Goal: Contribute content: Add original content to the website for others to see

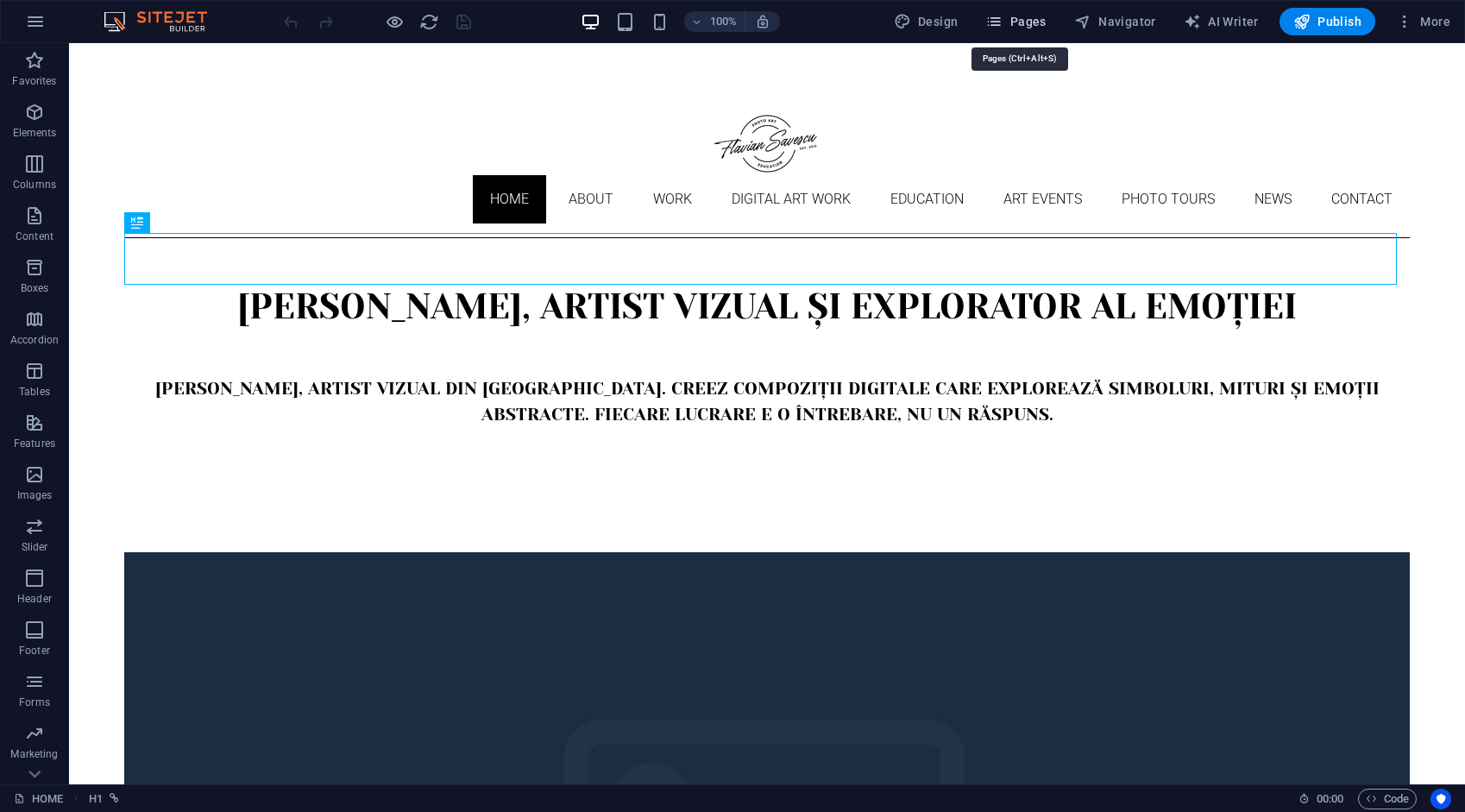
click at [1036, 13] on span "Pages" at bounding box center [1015, 22] width 60 height 17
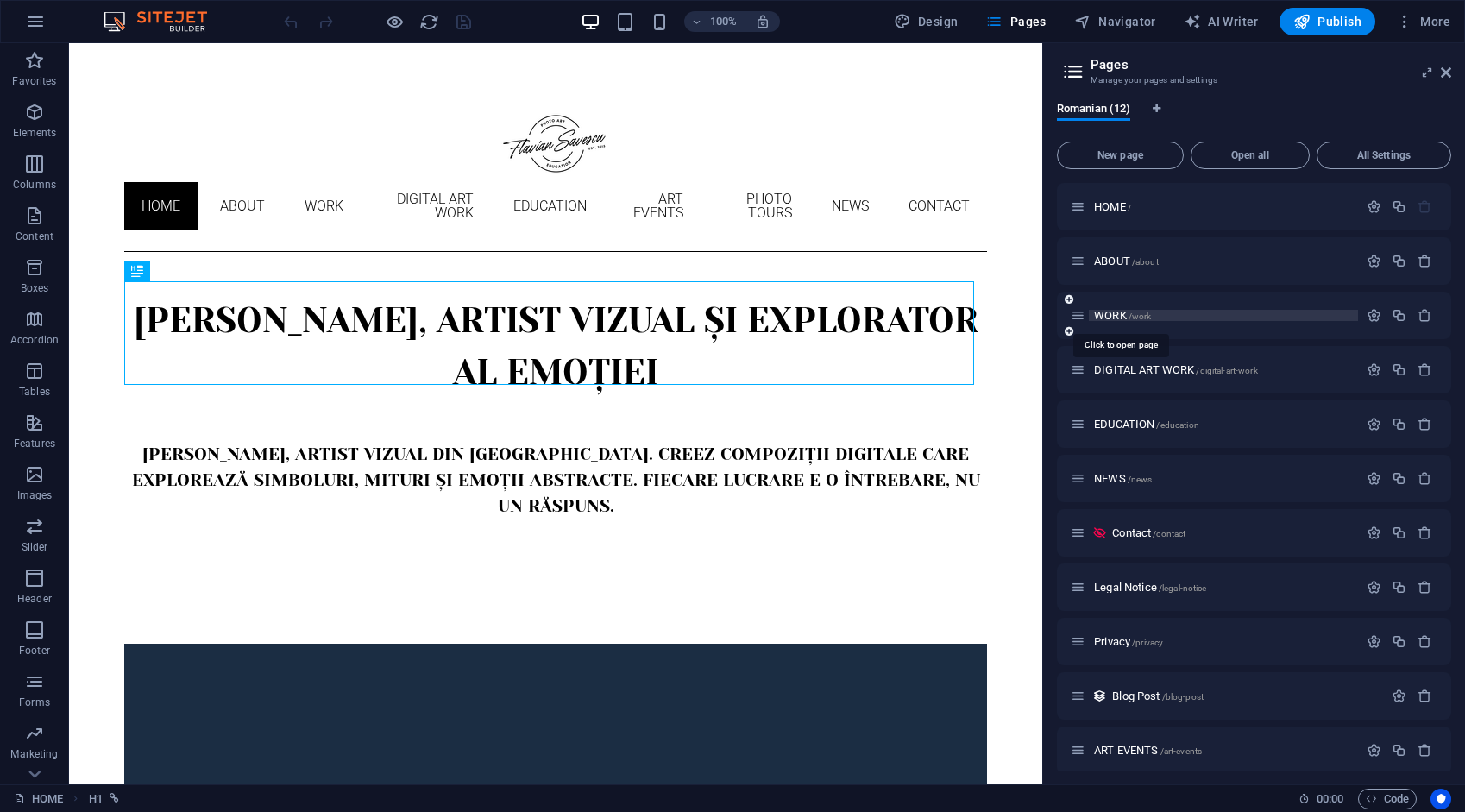
click at [1120, 312] on span "WORK /work" at bounding box center [1122, 315] width 57 height 13
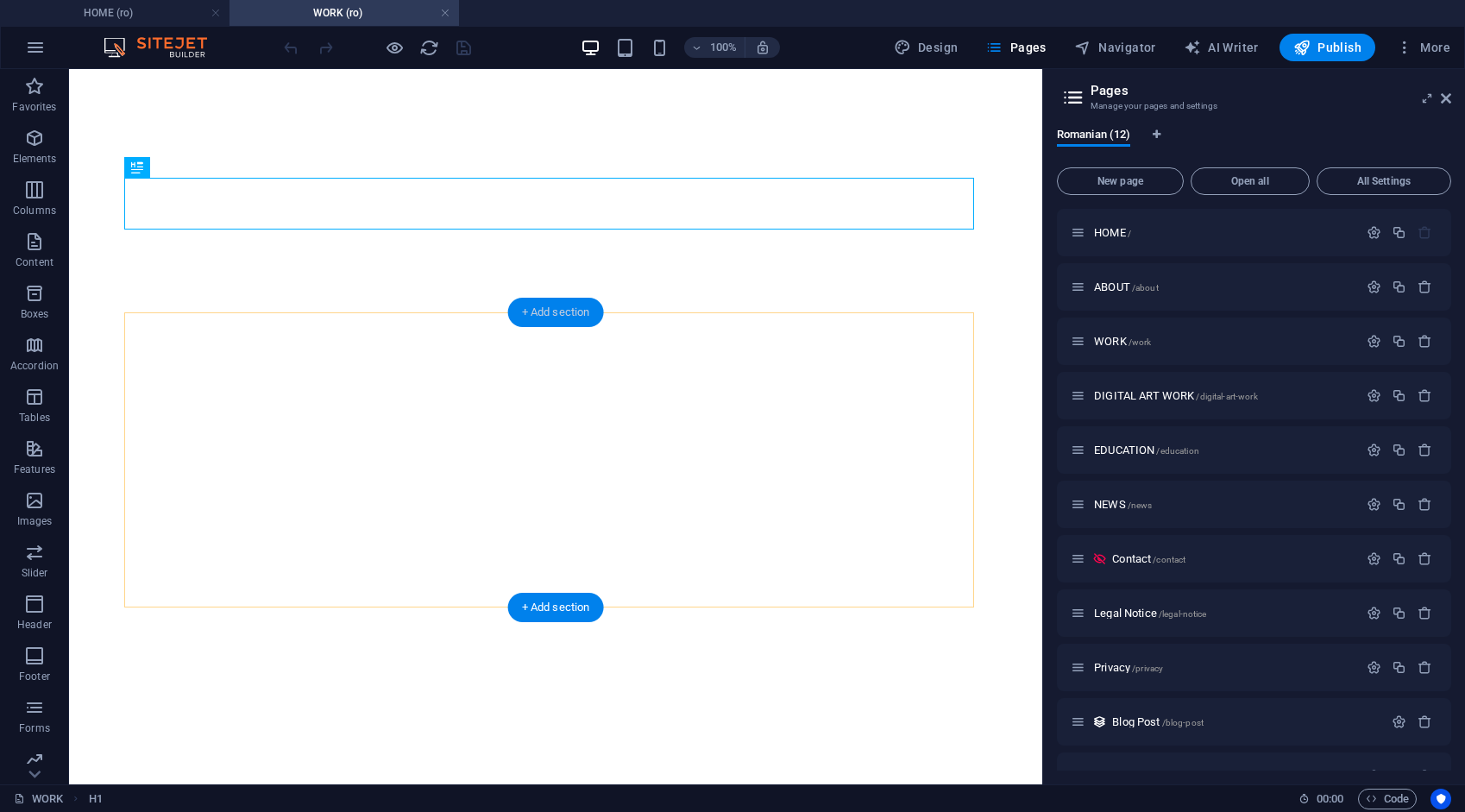
click at [566, 312] on div "+ Add section" at bounding box center [556, 312] width 96 height 30
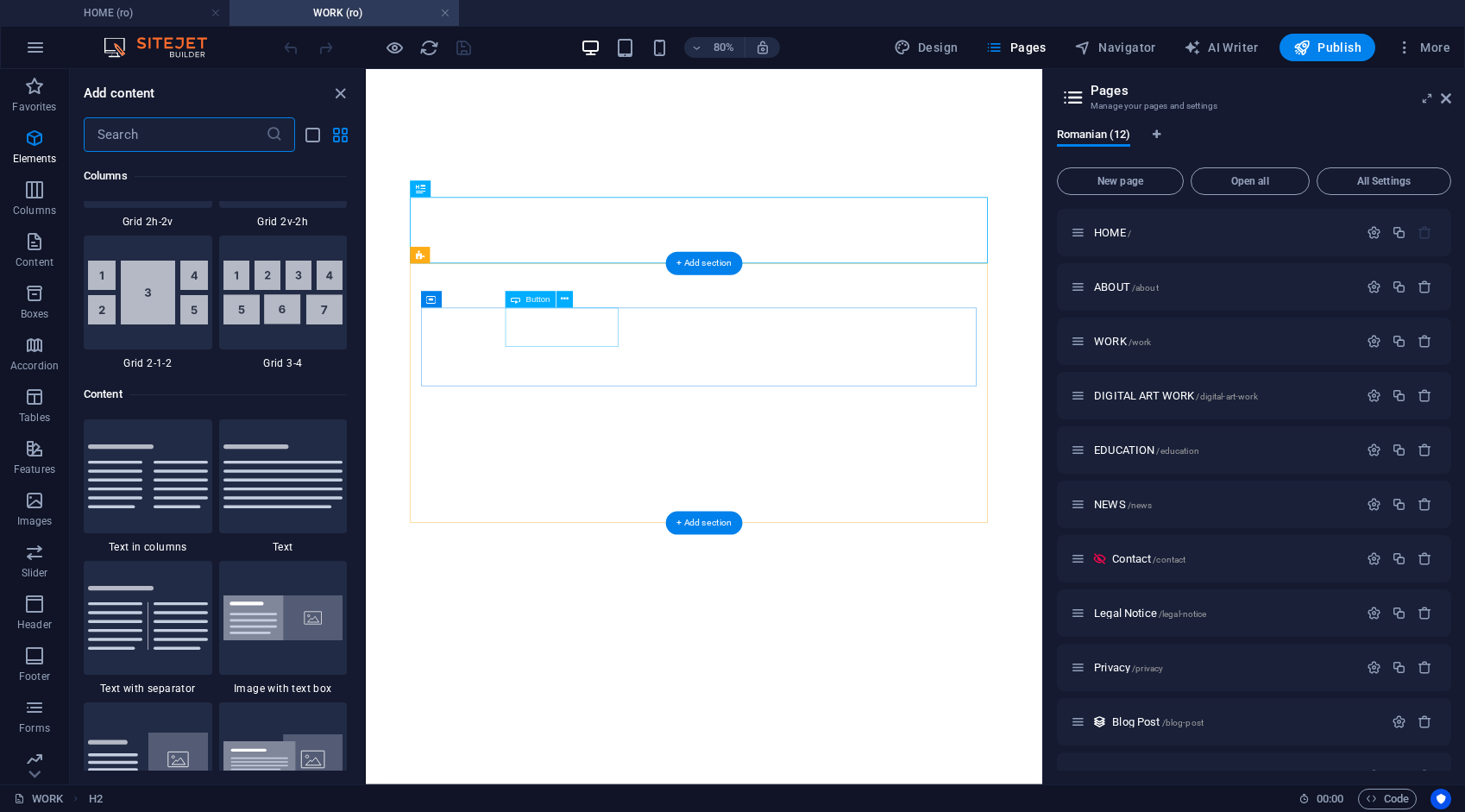
scroll to position [3019, 0]
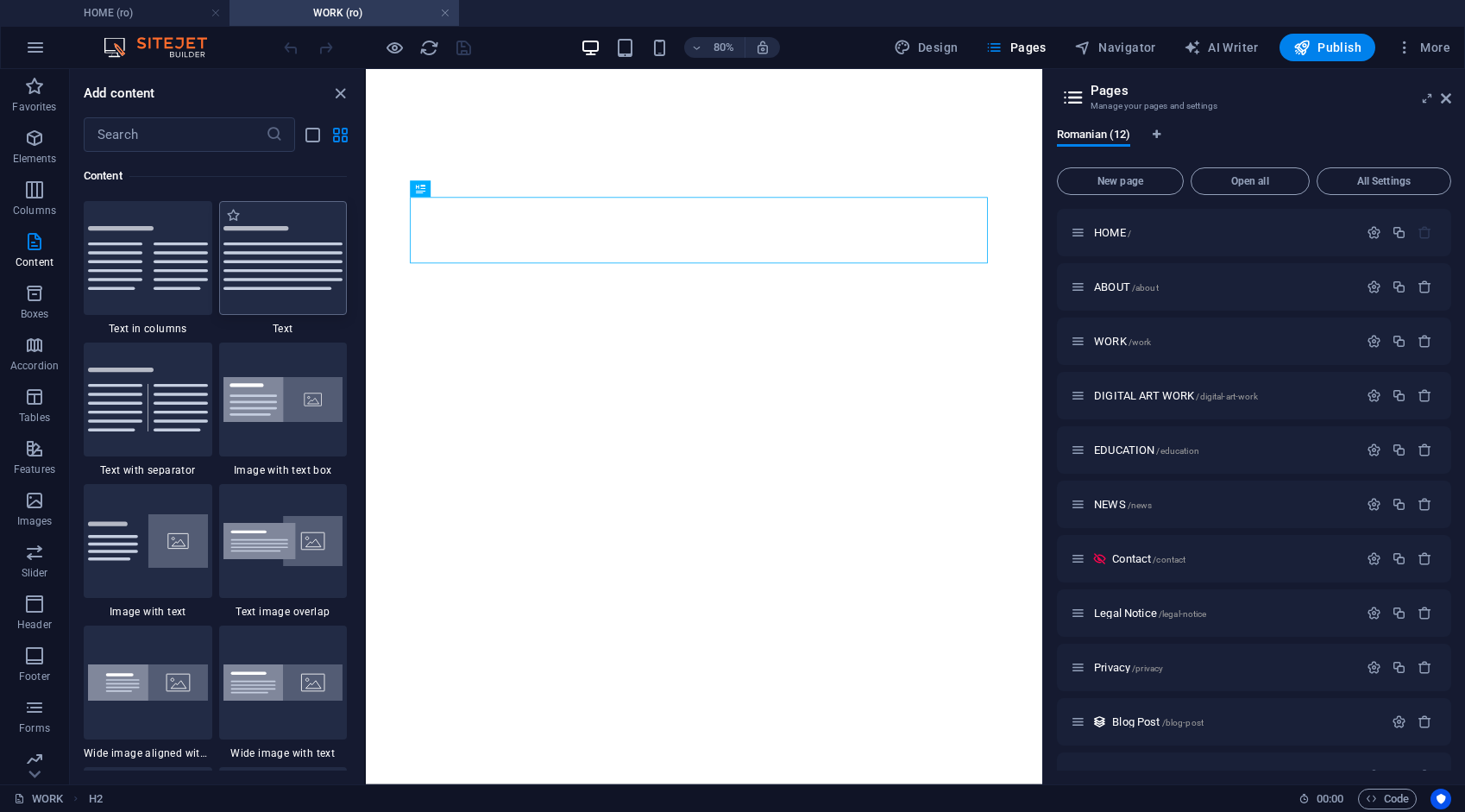
click at [264, 278] on img at bounding box center [284, 258] width 120 height 64
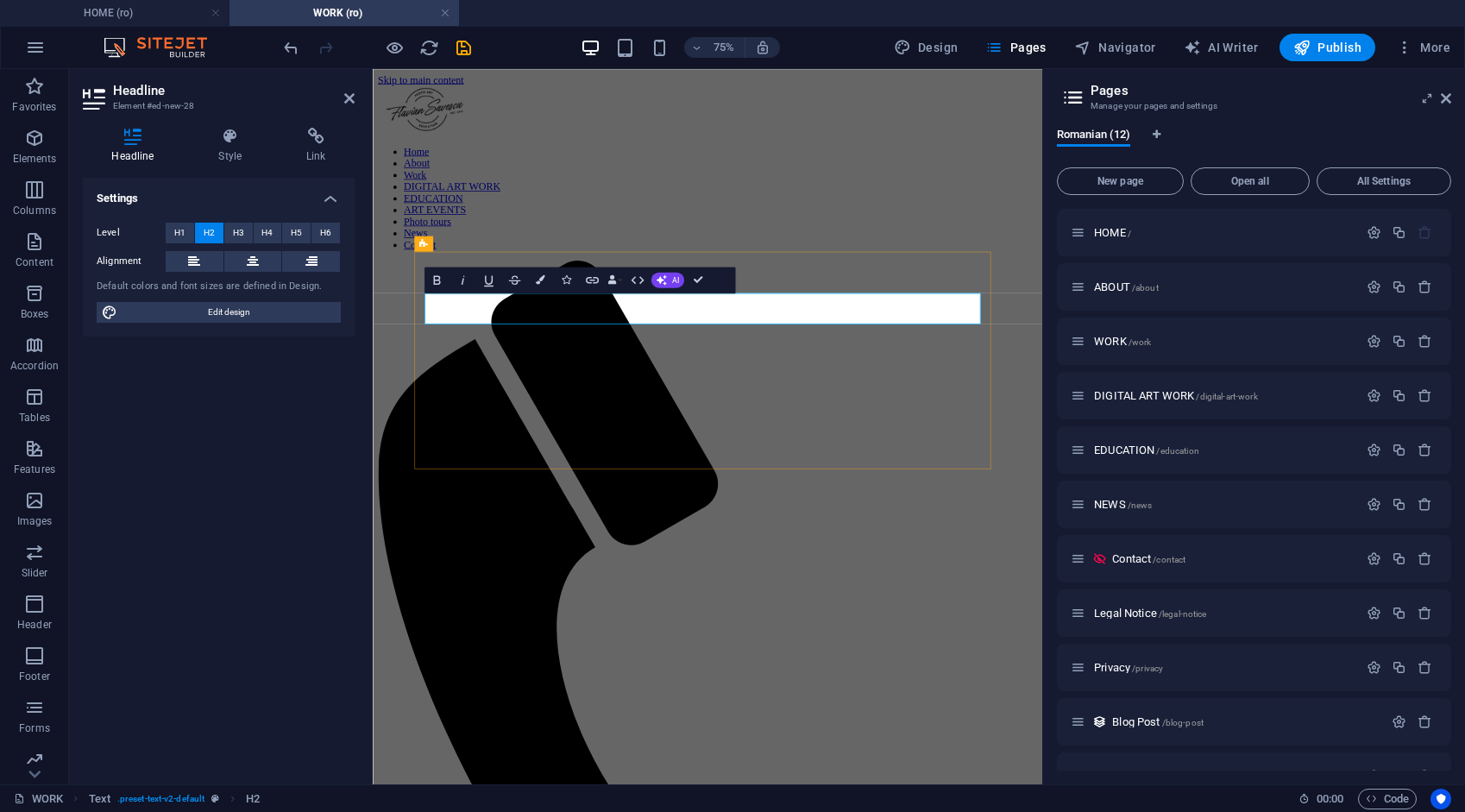
scroll to position [86, 0]
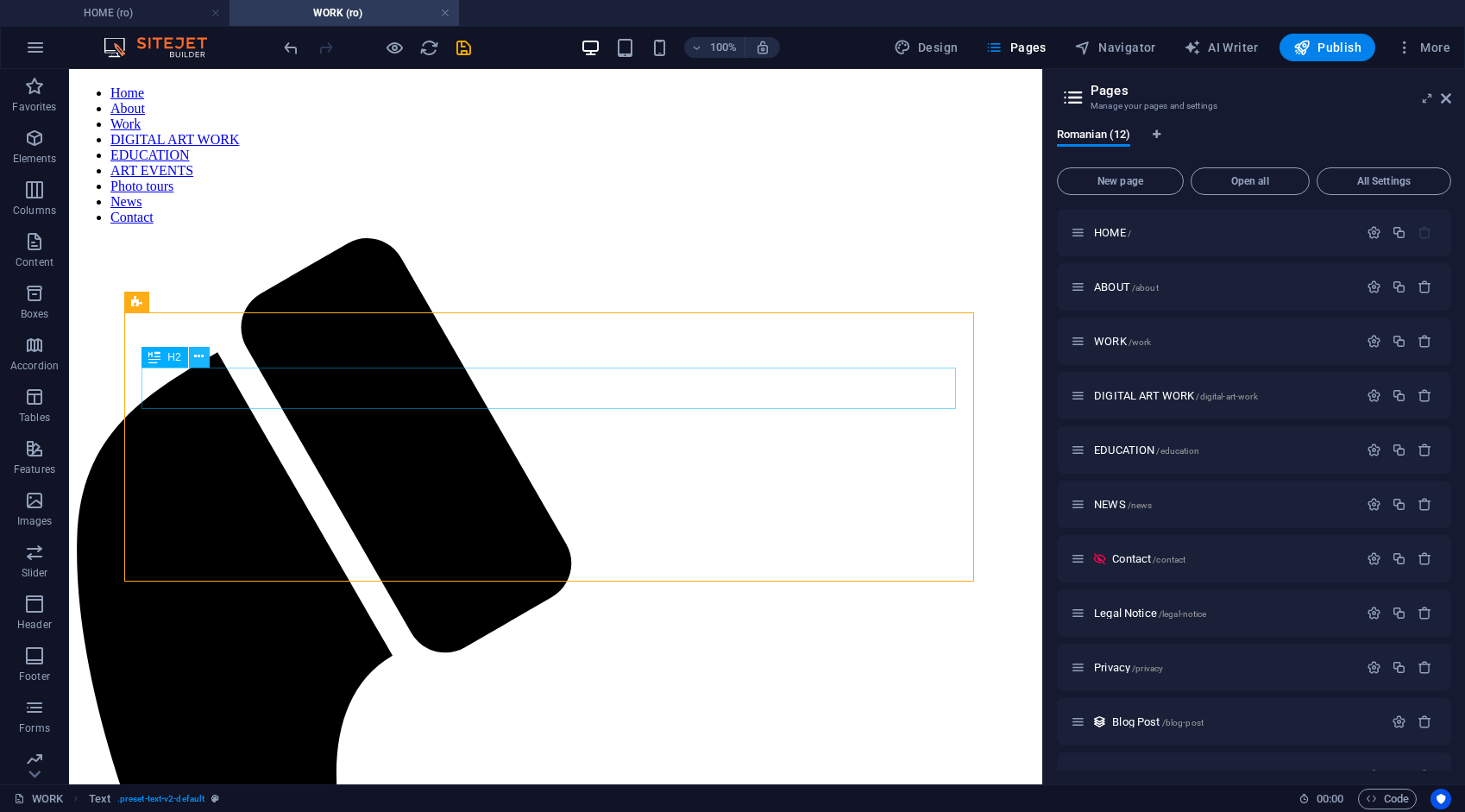
click at [195, 357] on icon at bounding box center [198, 356] width 10 height 18
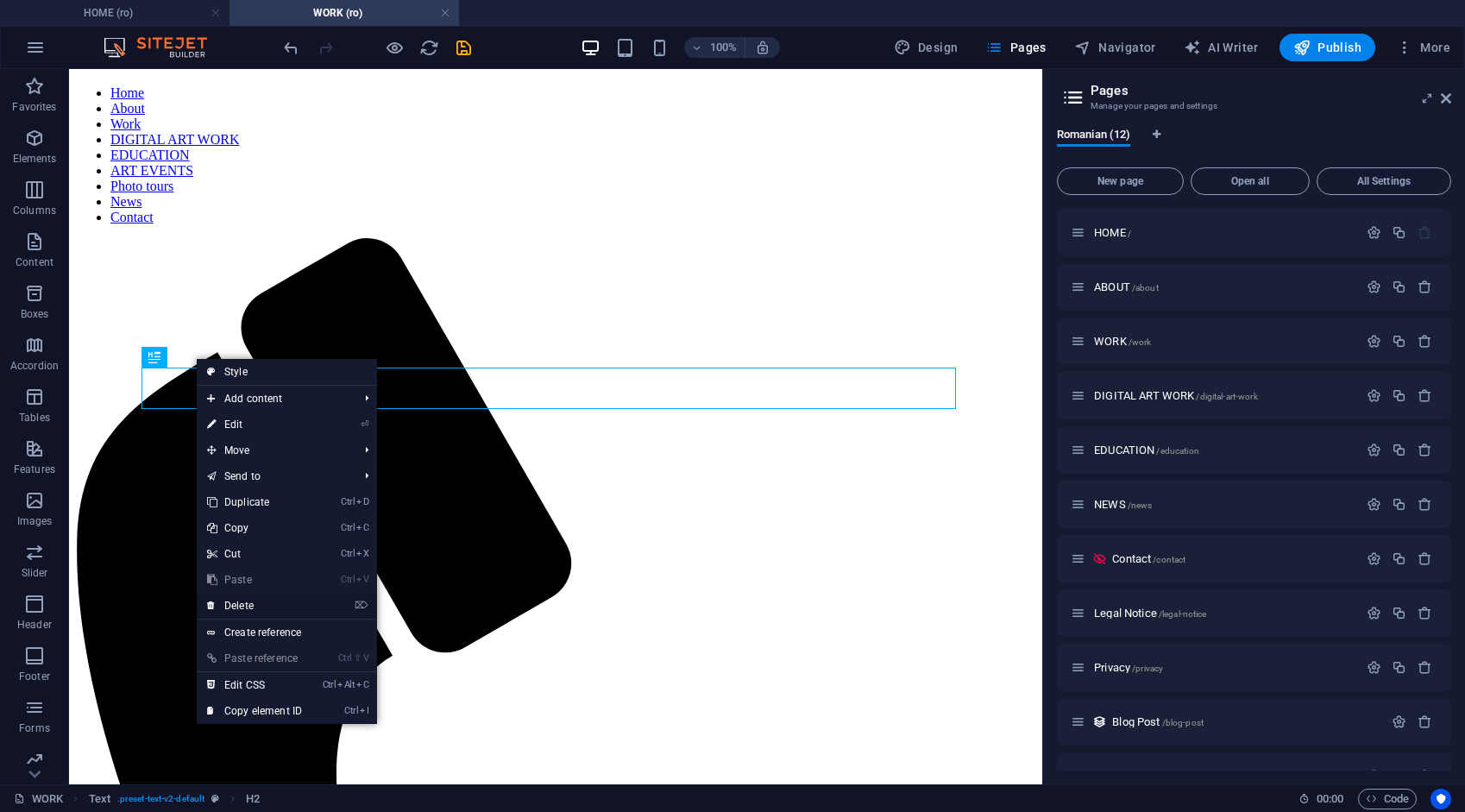
click at [245, 606] on link "⌦ Delete" at bounding box center [254, 606] width 116 height 26
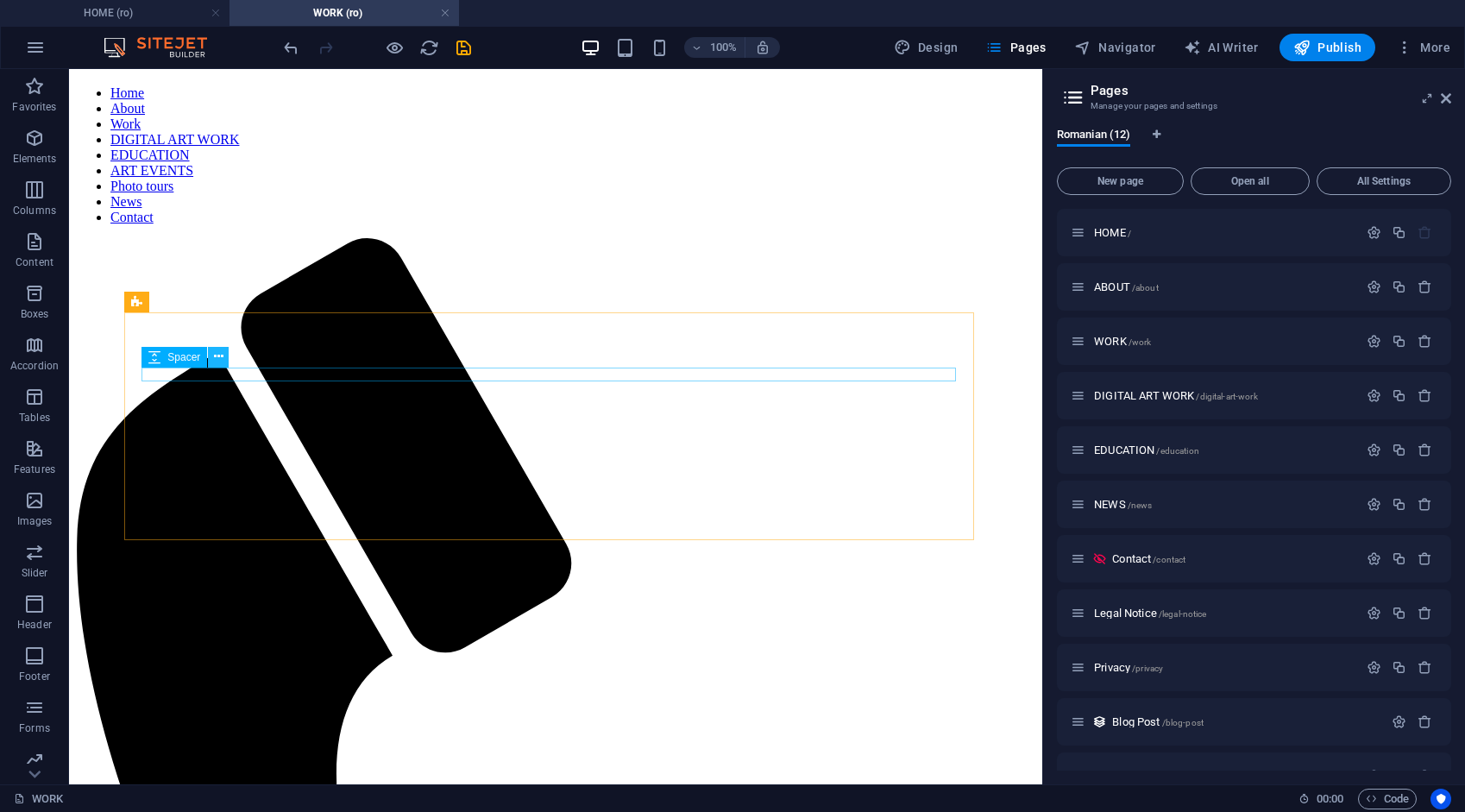
click at [224, 360] on button at bounding box center [218, 357] width 21 height 21
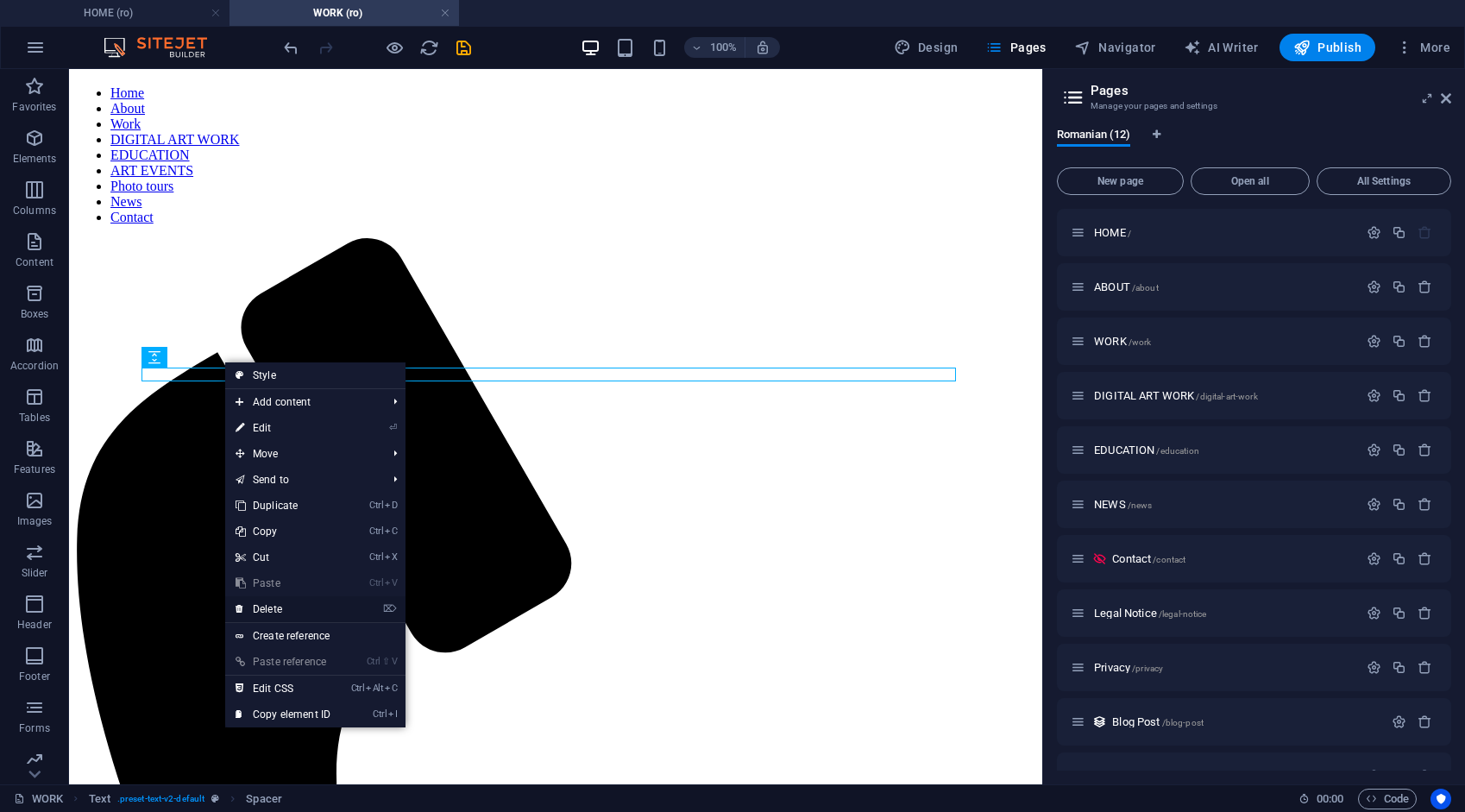
click at [265, 606] on link "⌦ Delete" at bounding box center [283, 609] width 116 height 26
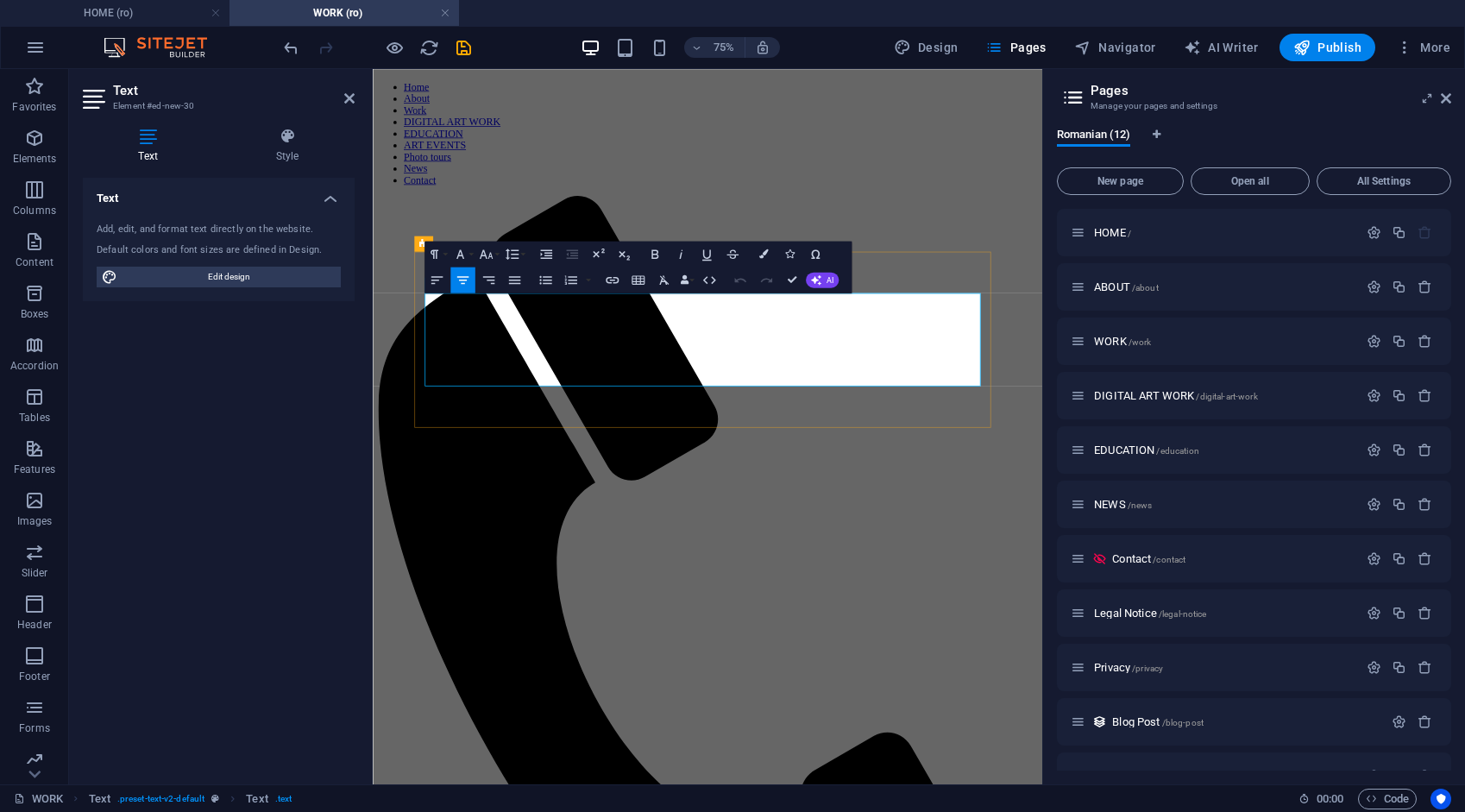
drag, startPoint x: 444, startPoint y: 378, endPoint x: 894, endPoint y: 470, distance: 459.3
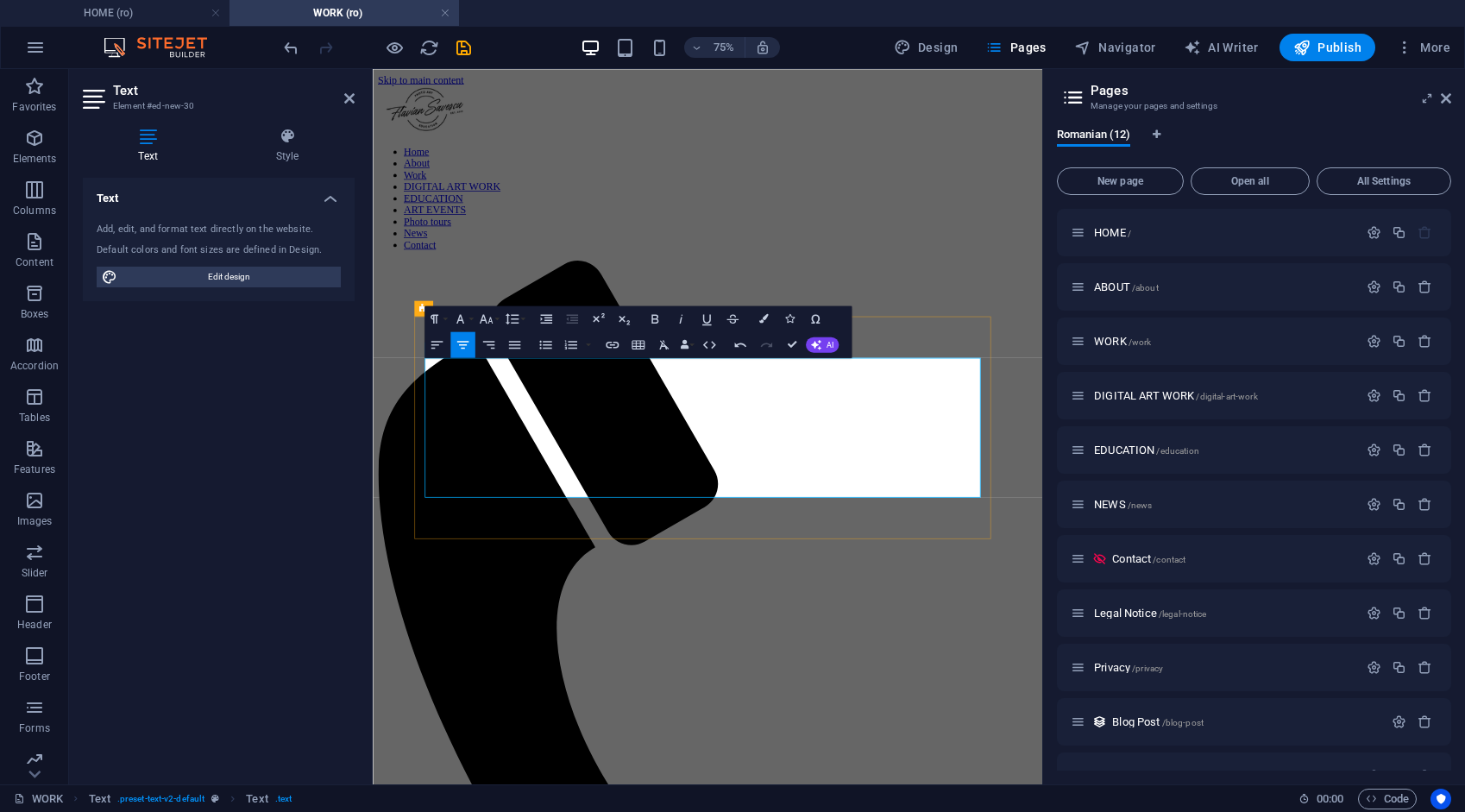
scroll to position [913, 2]
drag, startPoint x: 473, startPoint y: 465, endPoint x: 1166, endPoint y: 458, distance: 693.0
click at [657, 315] on icon "button" at bounding box center [655, 319] width 7 height 10
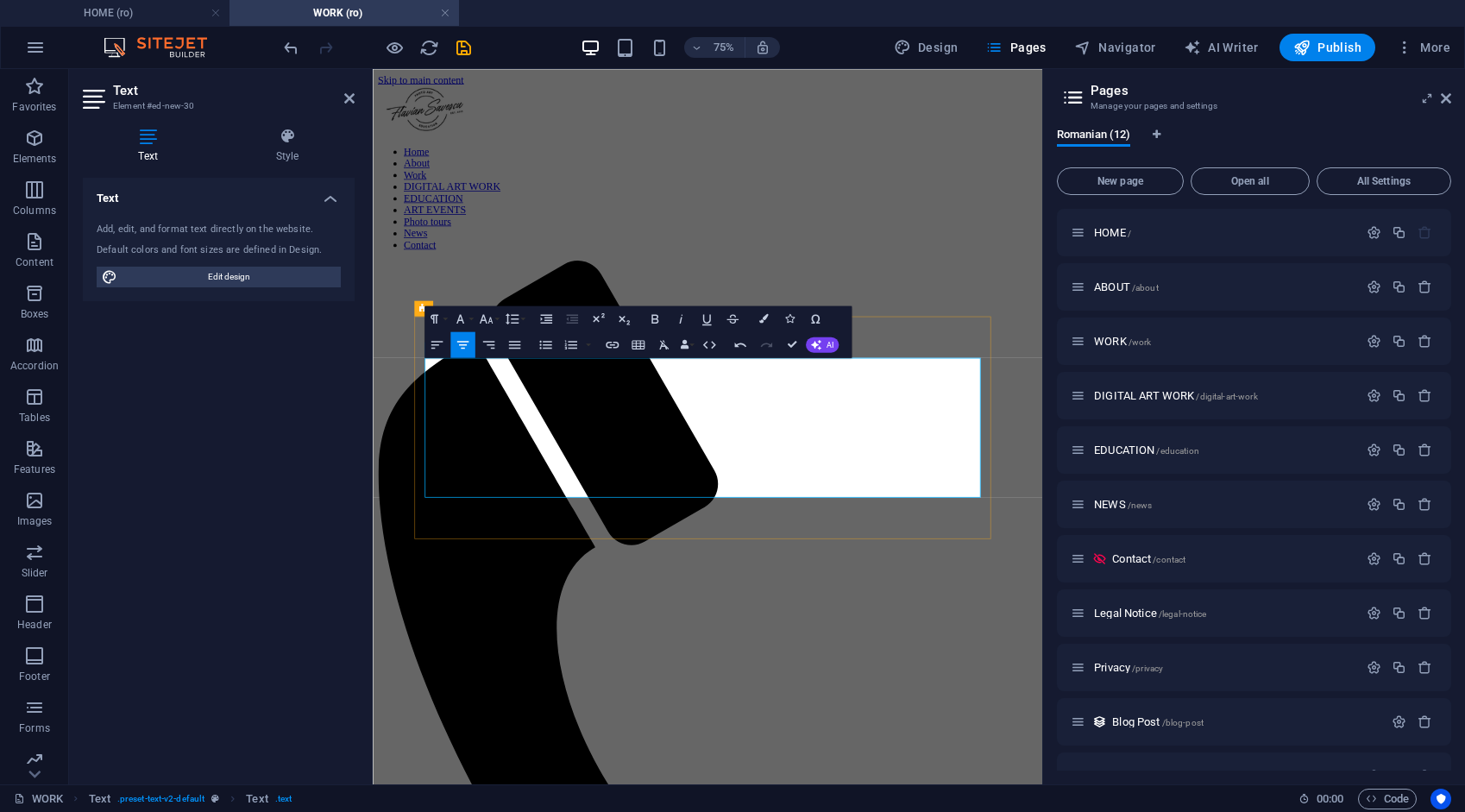
drag, startPoint x: 994, startPoint y: 484, endPoint x: 1030, endPoint y: 487, distance: 36.1
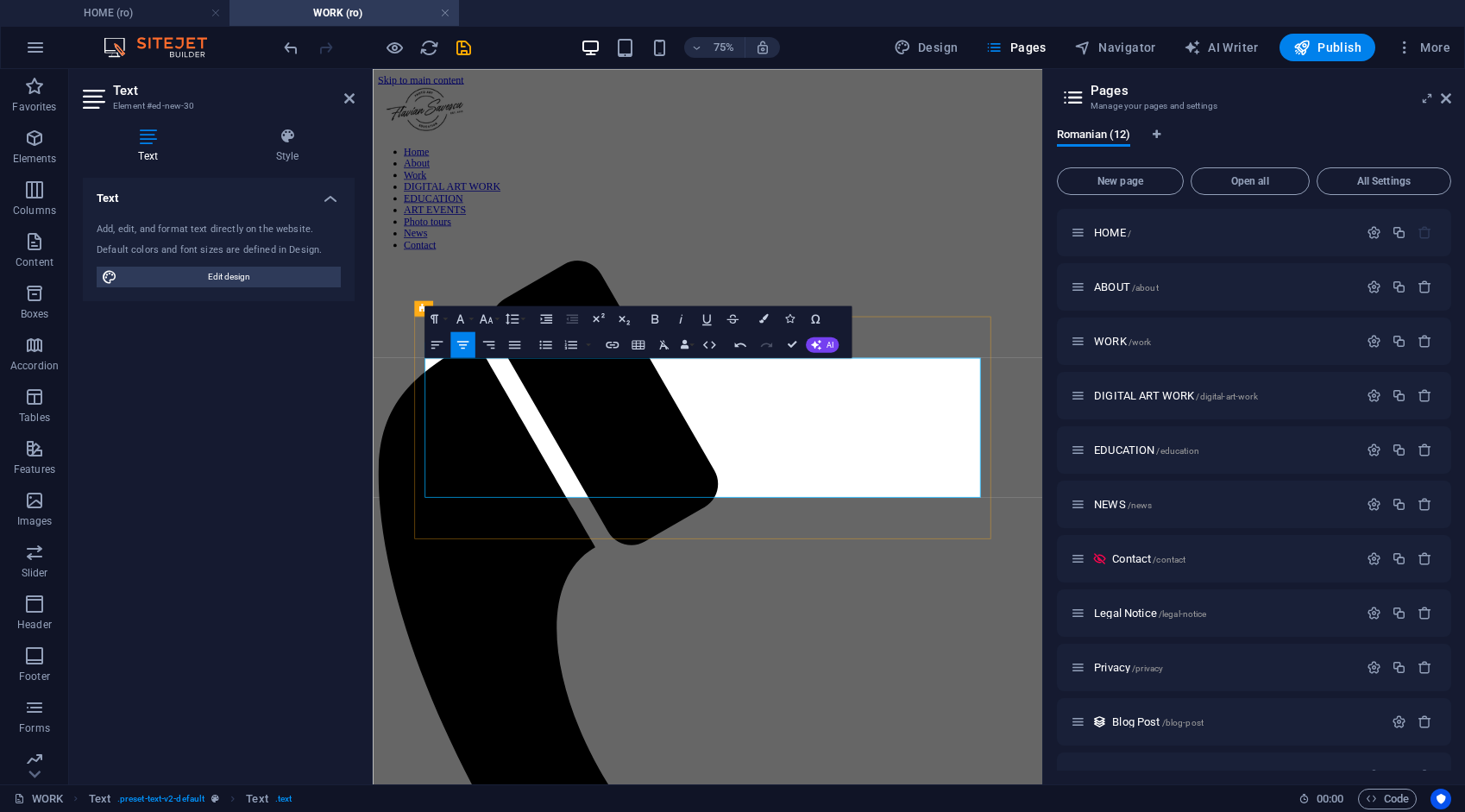
drag, startPoint x: 457, startPoint y: 548, endPoint x: 1039, endPoint y: 567, distance: 582.3
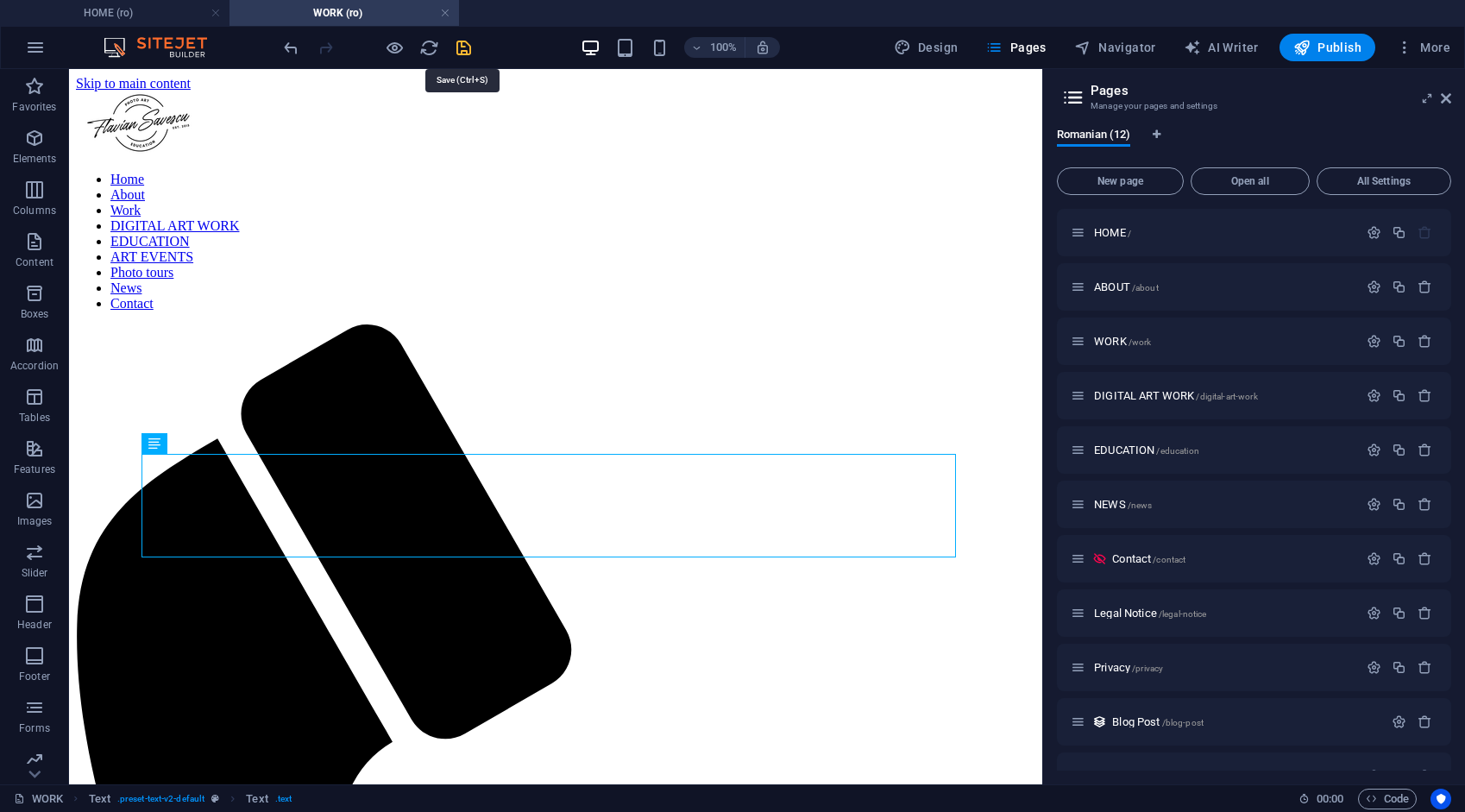
click at [462, 47] on icon "save" at bounding box center [463, 48] width 20 height 20
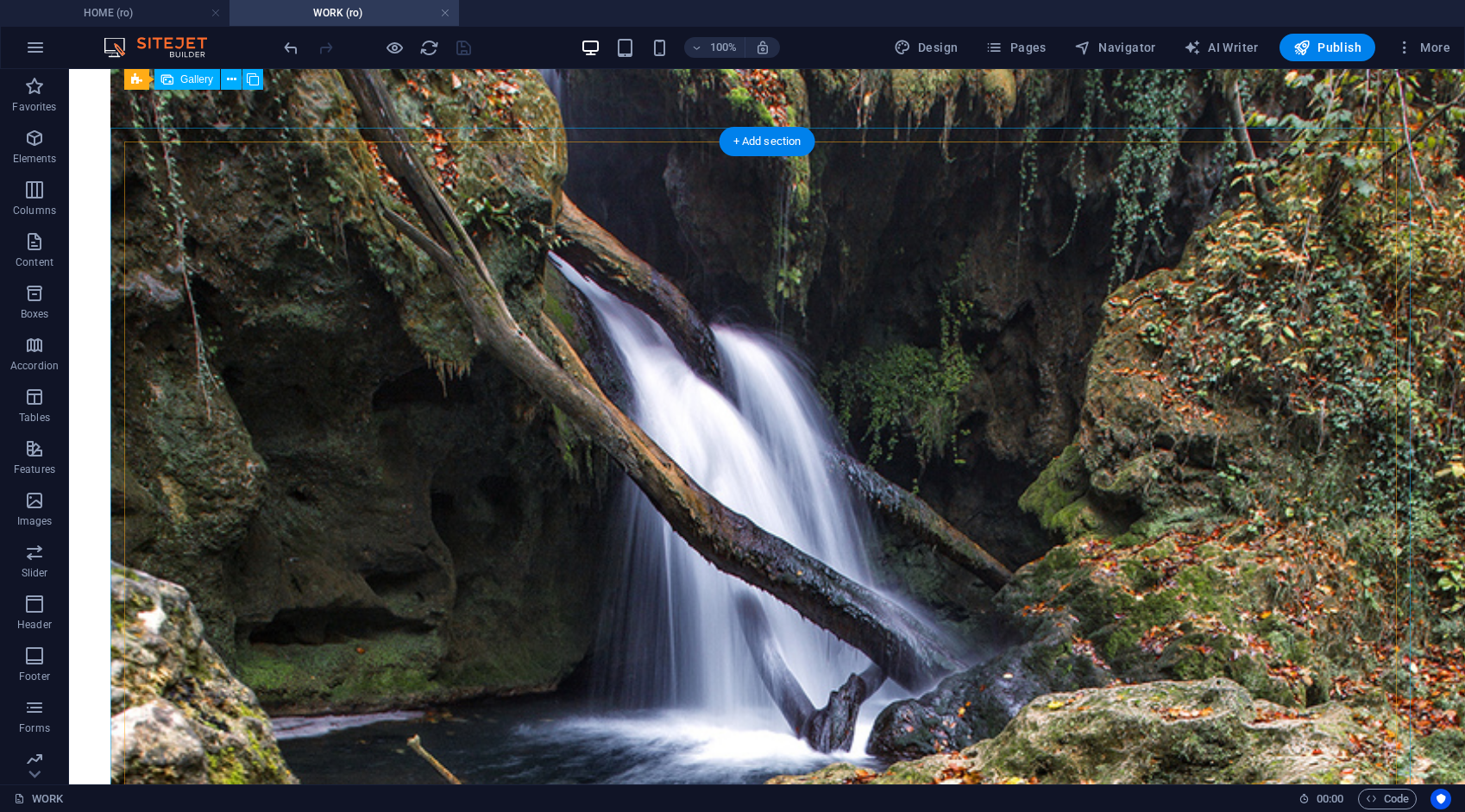
scroll to position [6471, 0]
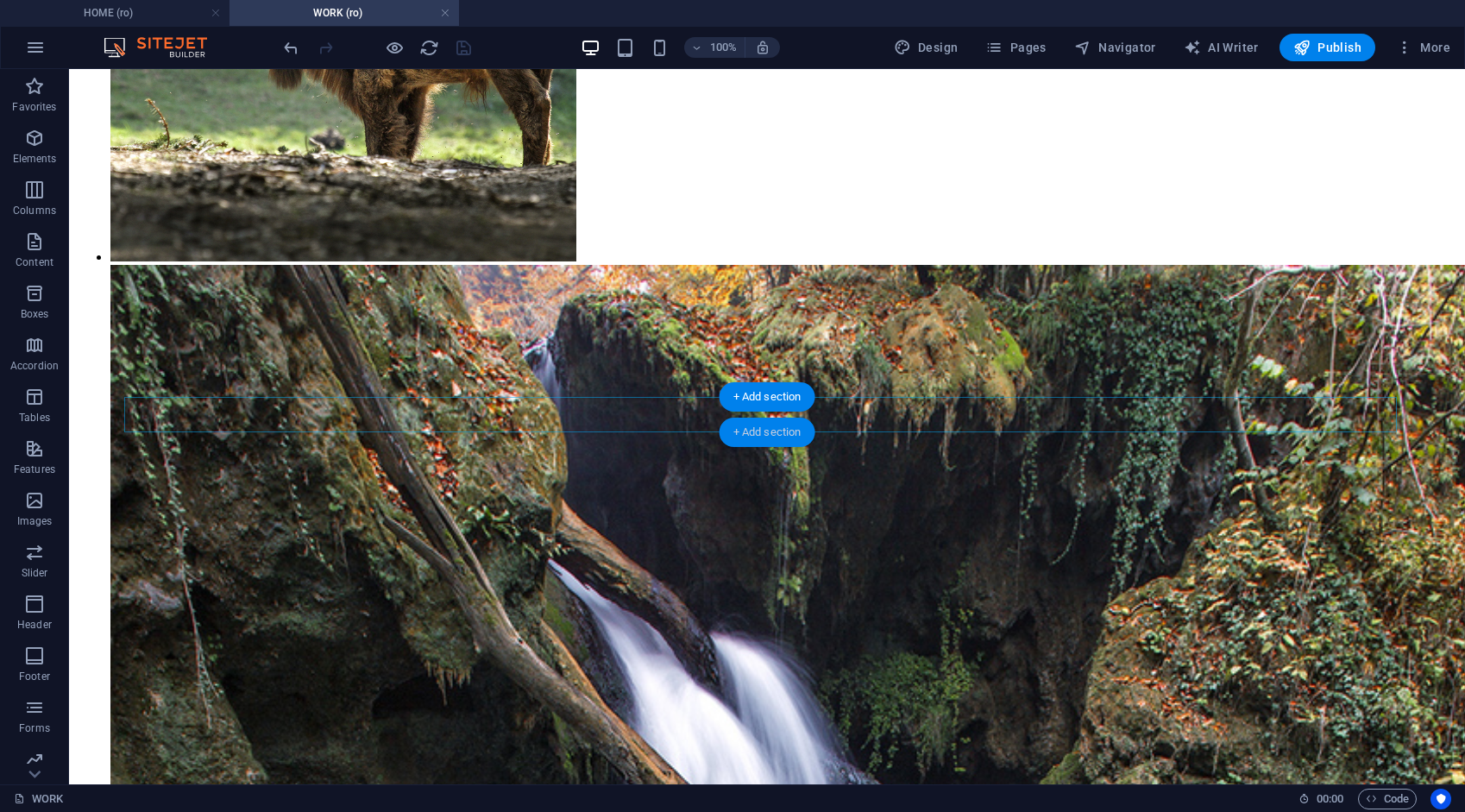
click at [766, 425] on div "+ Add section" at bounding box center [768, 433] width 96 height 30
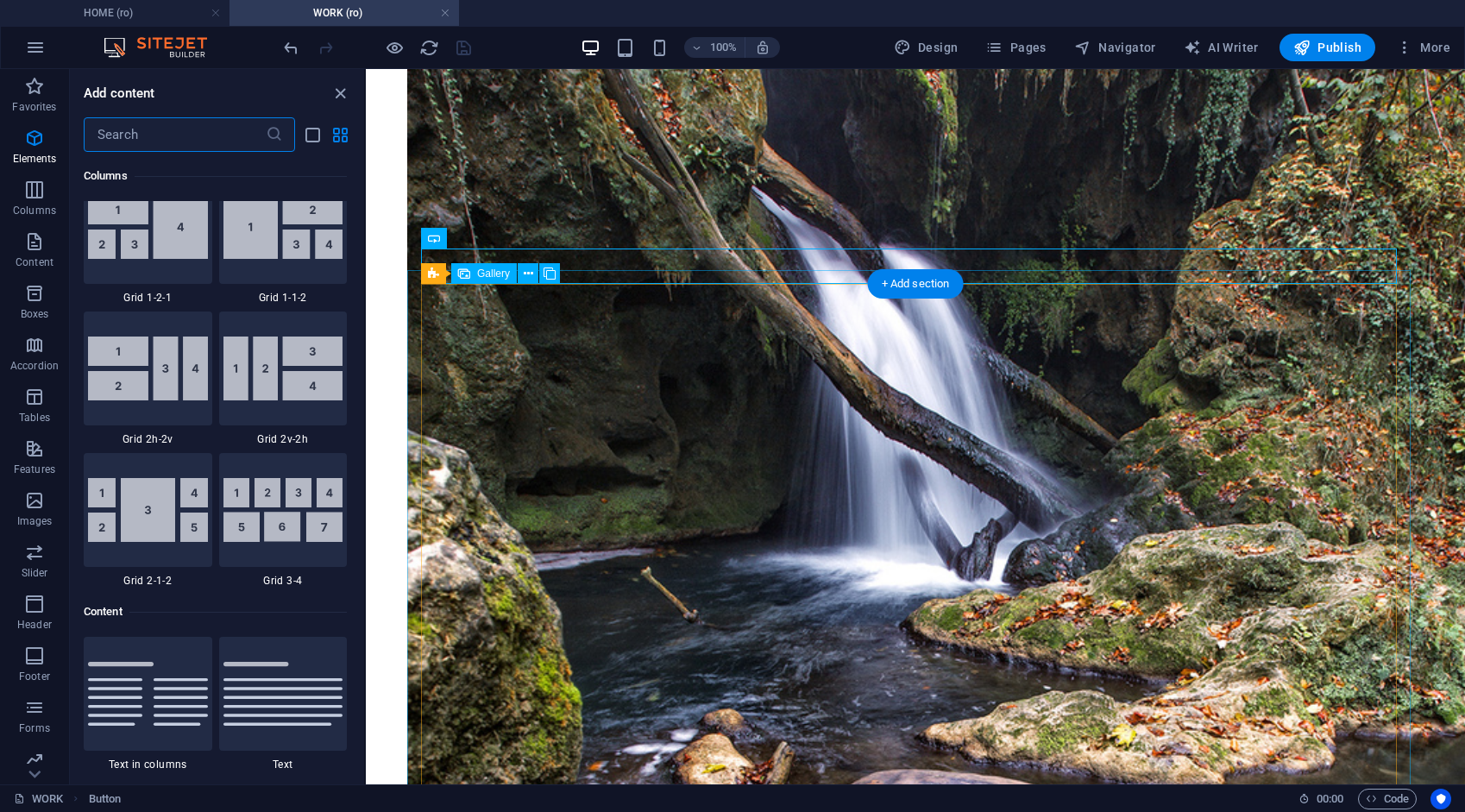
scroll to position [3019, 0]
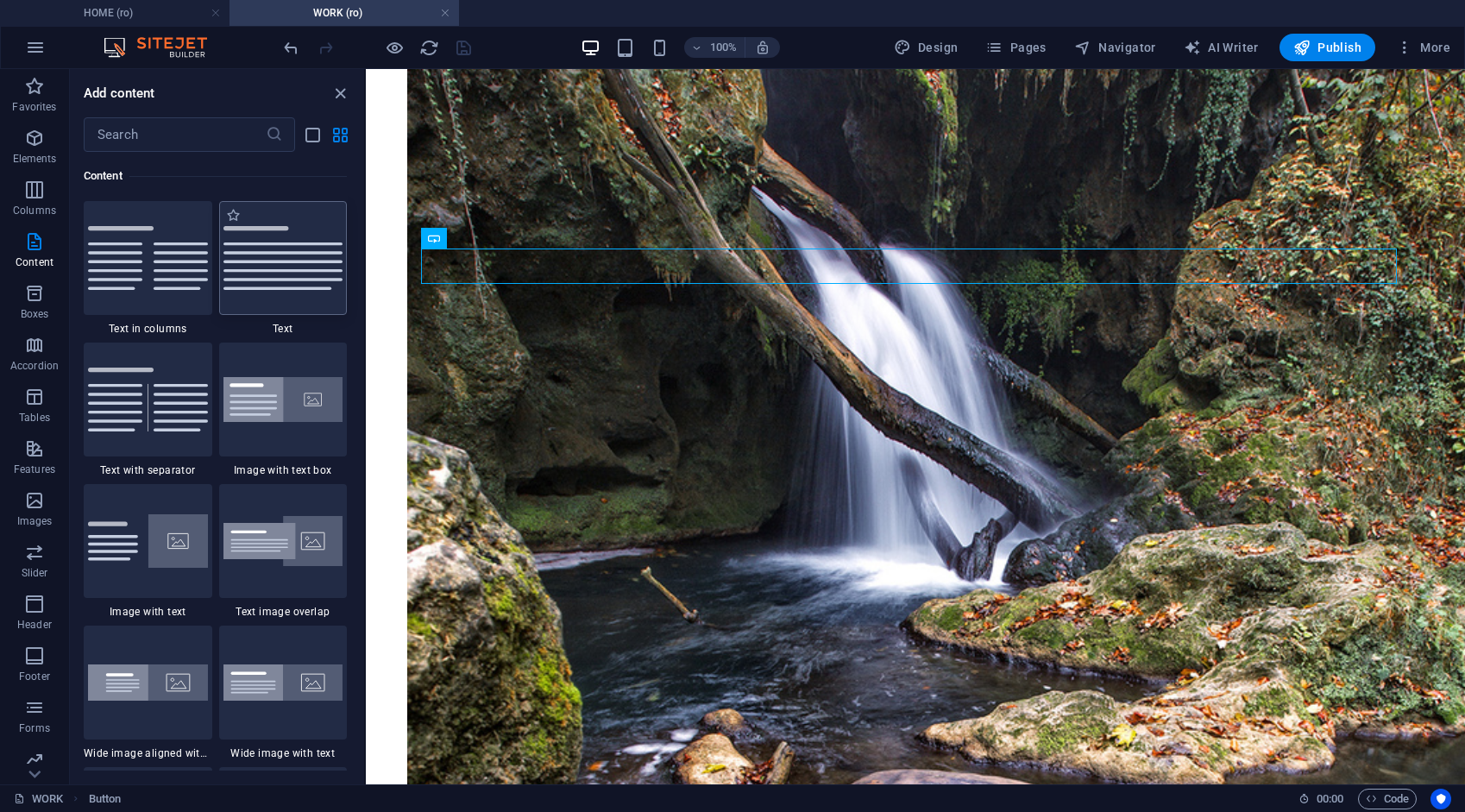
drag, startPoint x: 290, startPoint y: 273, endPoint x: 522, endPoint y: 432, distance: 281.3
click at [290, 273] on img at bounding box center [284, 258] width 120 height 64
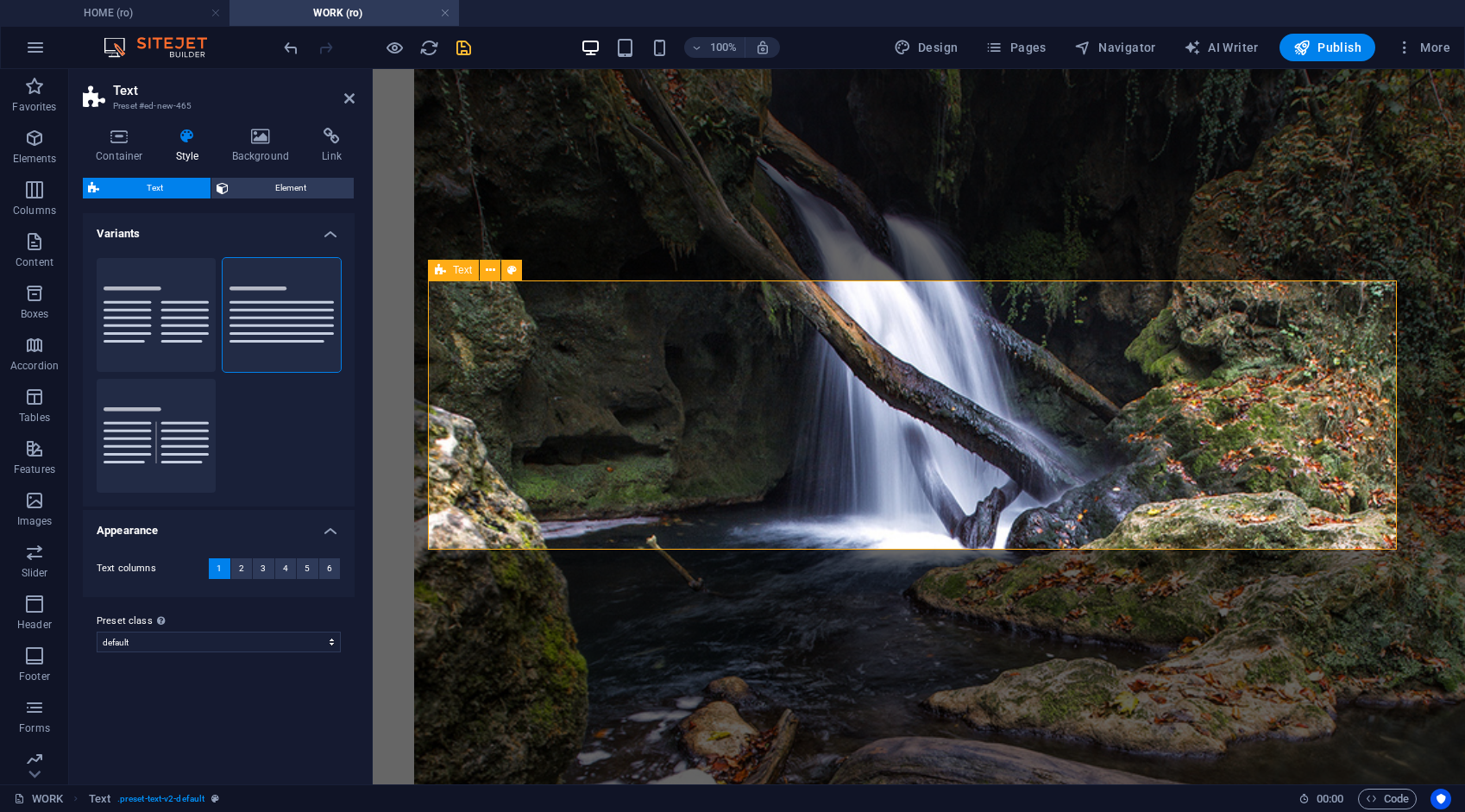
scroll to position [5573, 0]
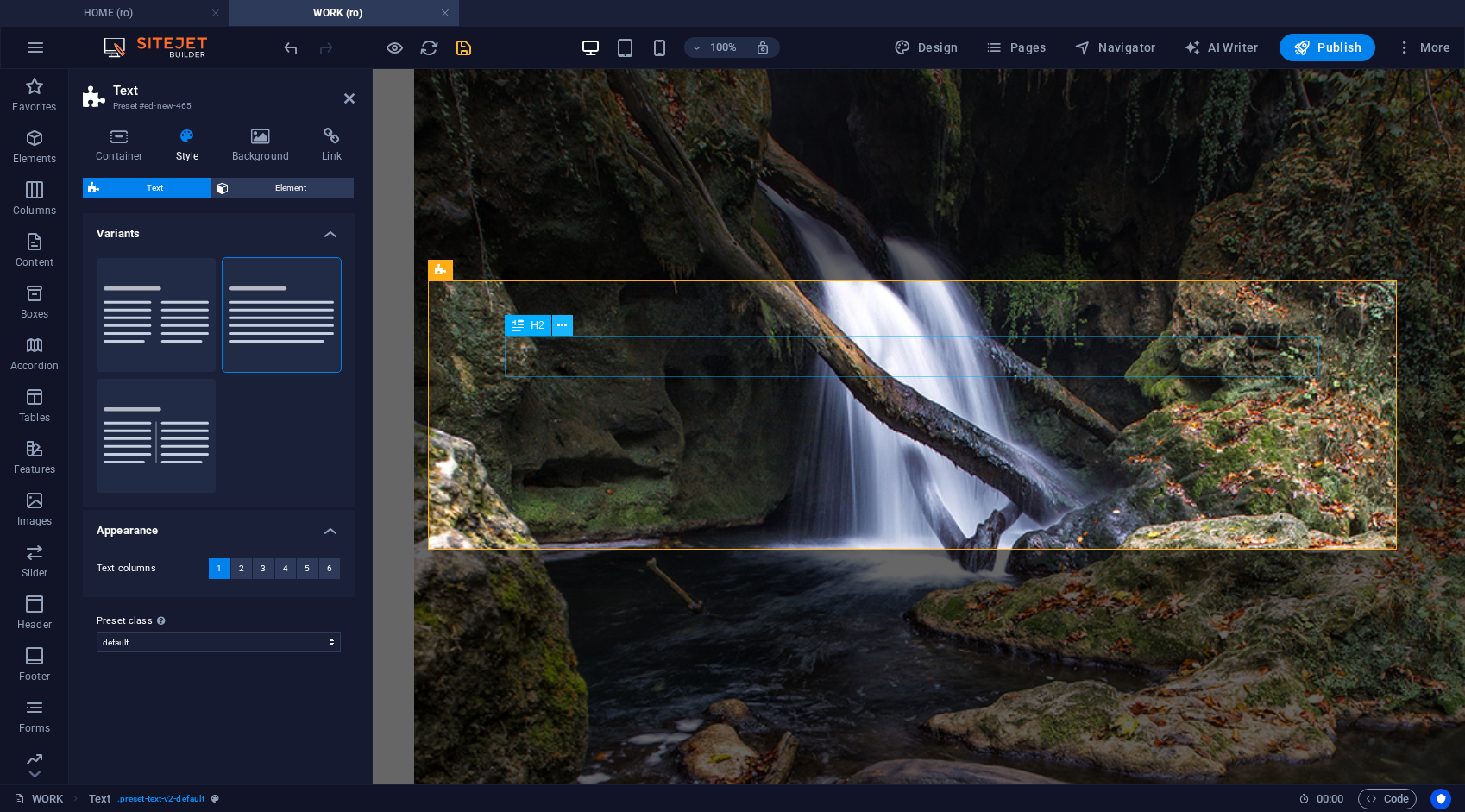
click at [566, 328] on icon at bounding box center [561, 325] width 10 height 18
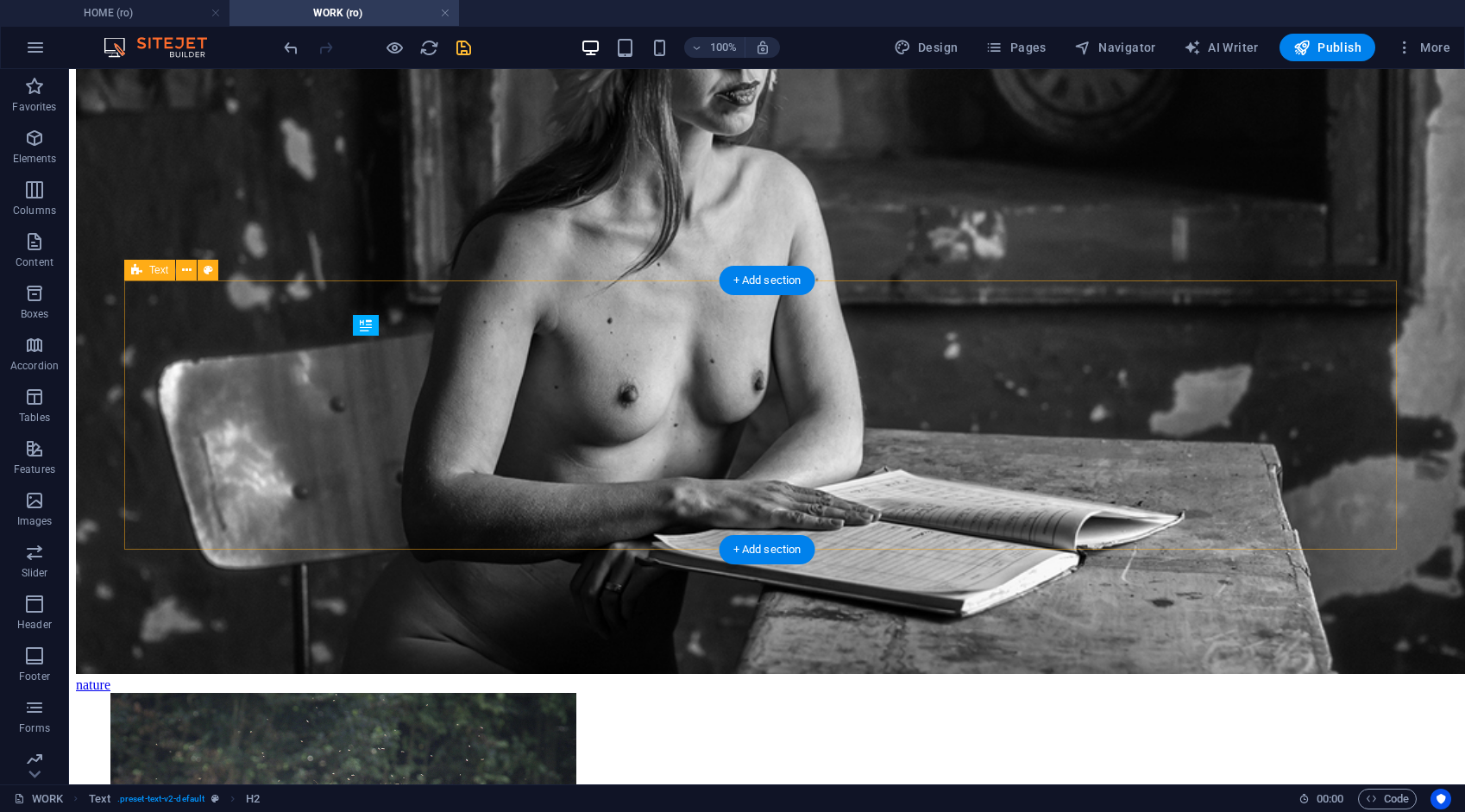
scroll to position [6622, 0]
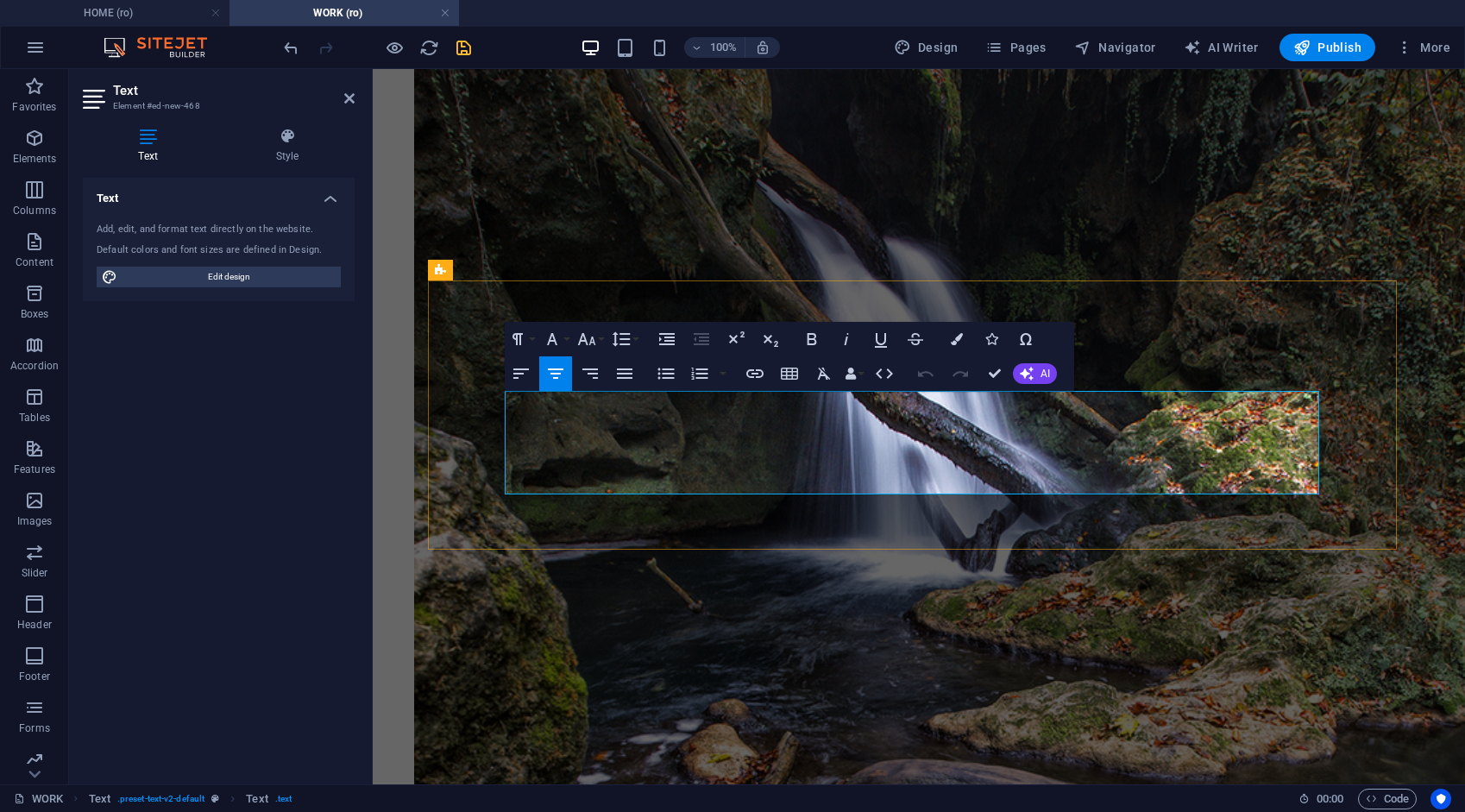
drag, startPoint x: 1167, startPoint y: 480, endPoint x: 514, endPoint y: 410, distance: 656.7
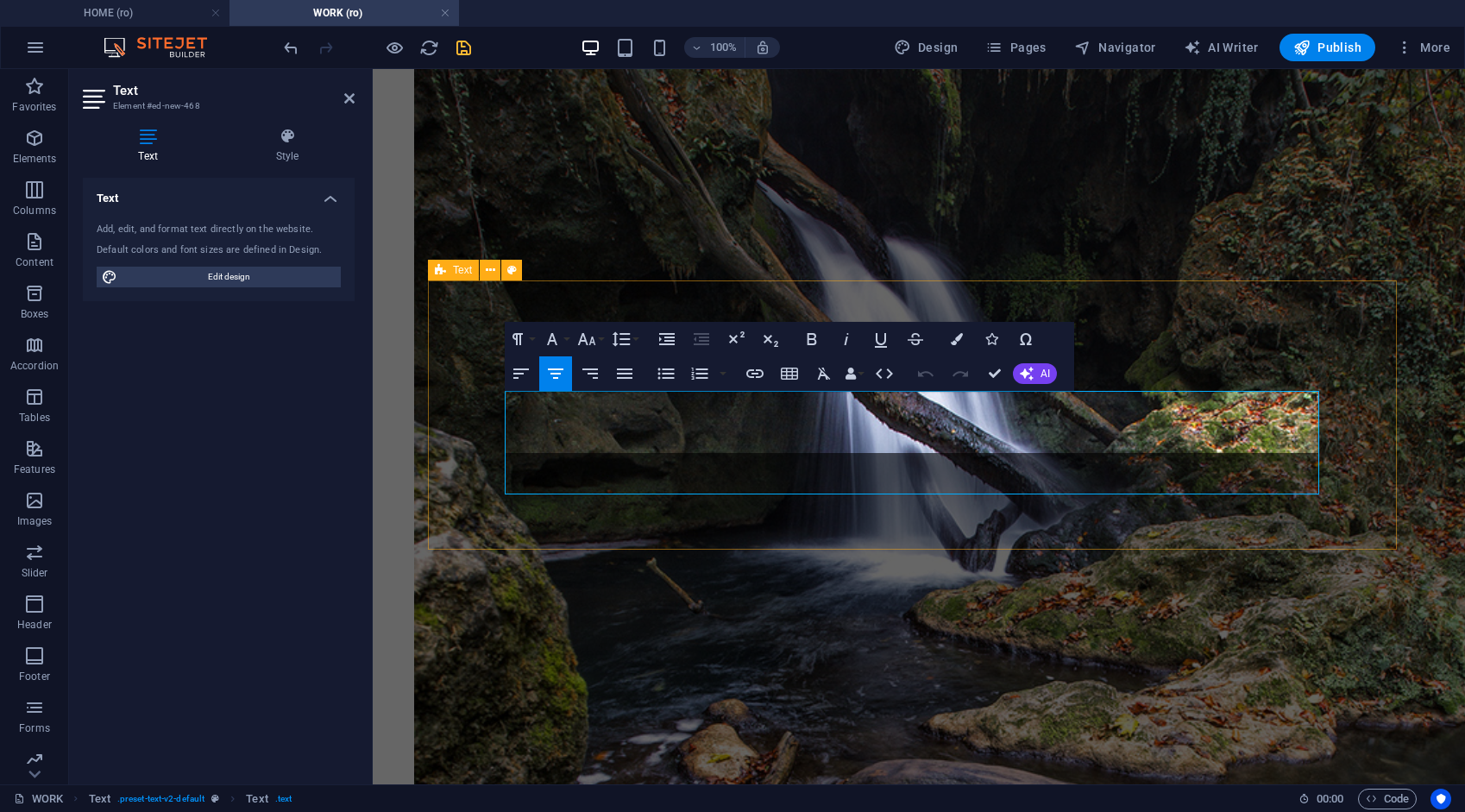
scroll to position [4191, 2]
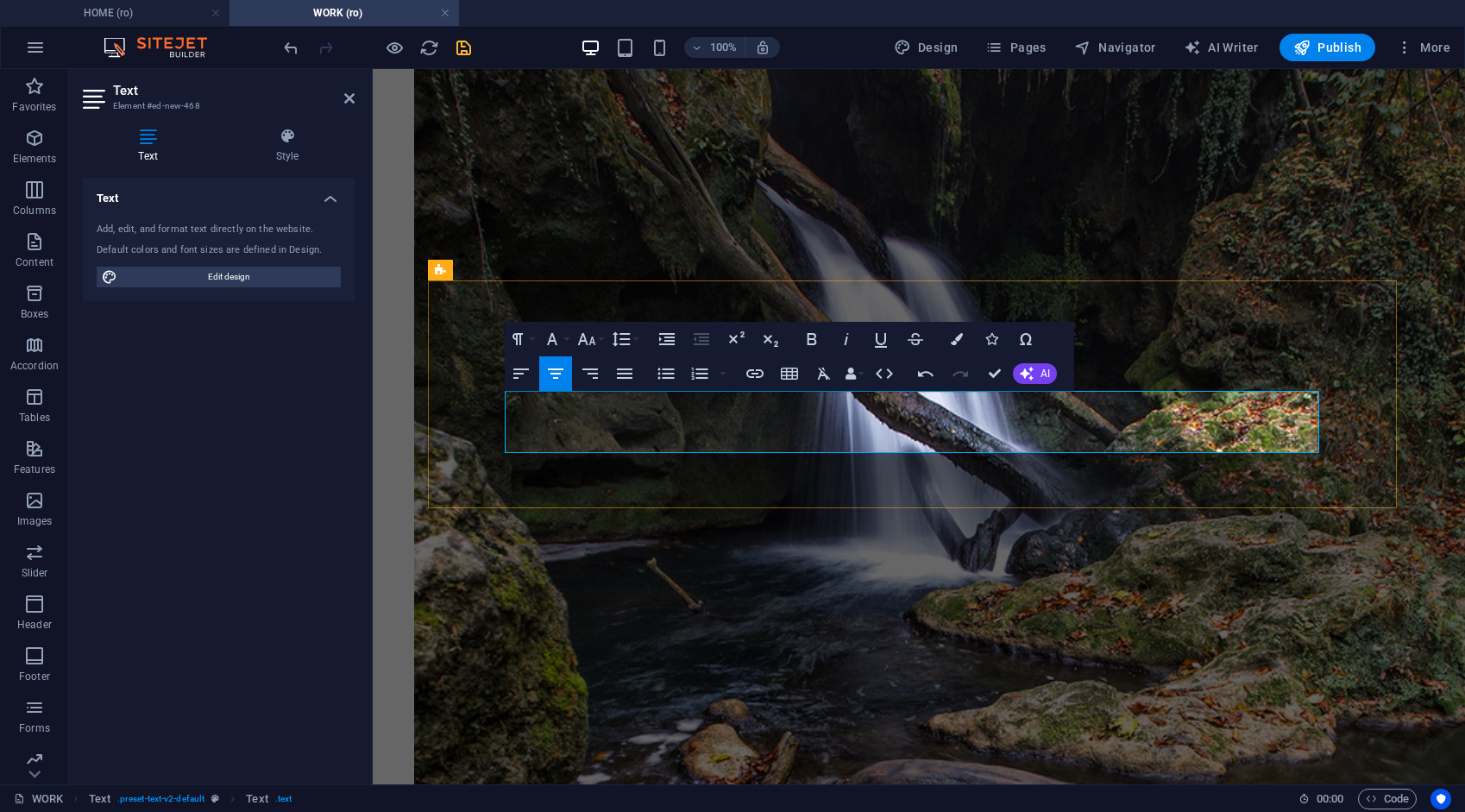
drag, startPoint x: 864, startPoint y: 404, endPoint x: 958, endPoint y: 399, distance: 94.1
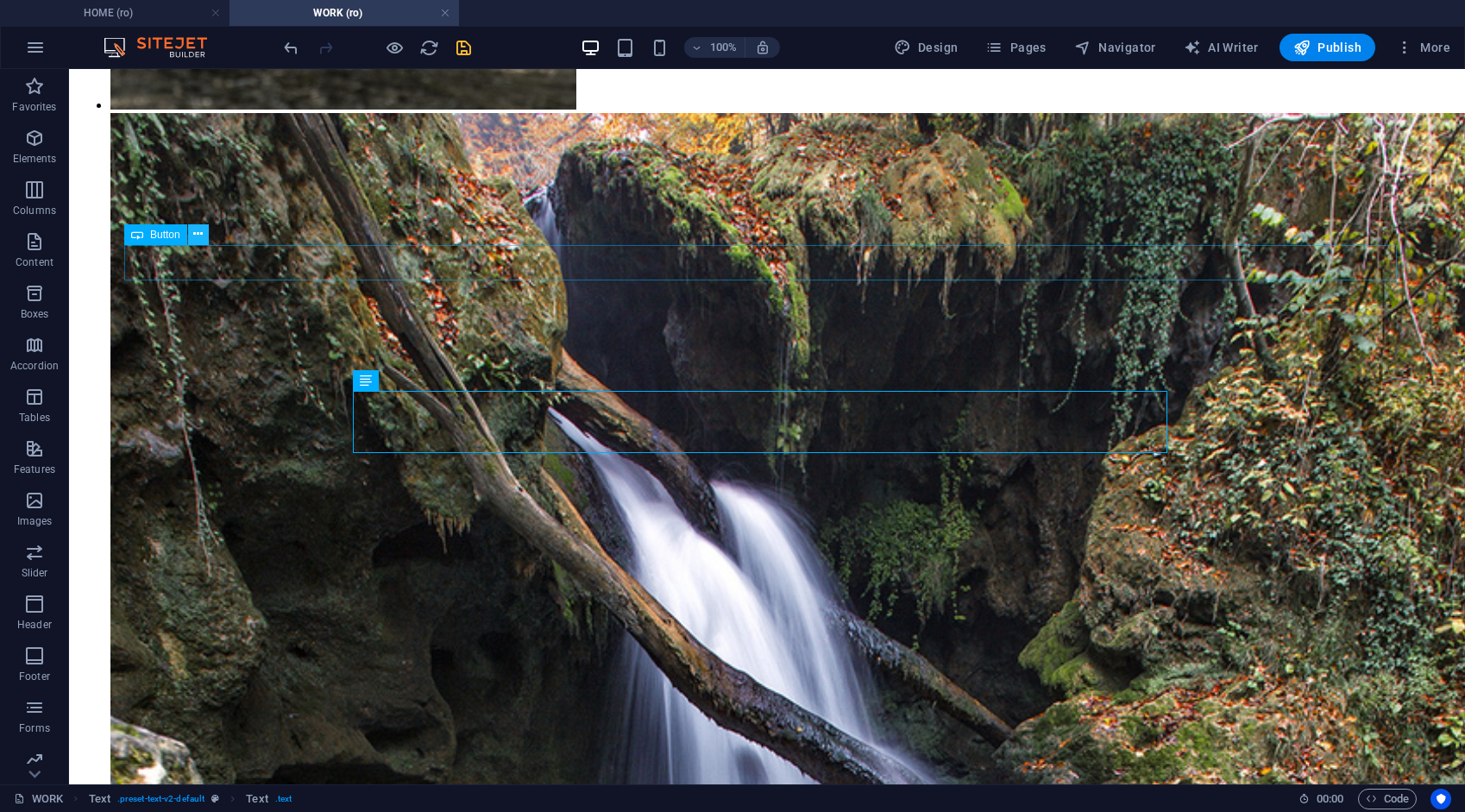
click at [198, 236] on icon at bounding box center [198, 234] width 10 height 18
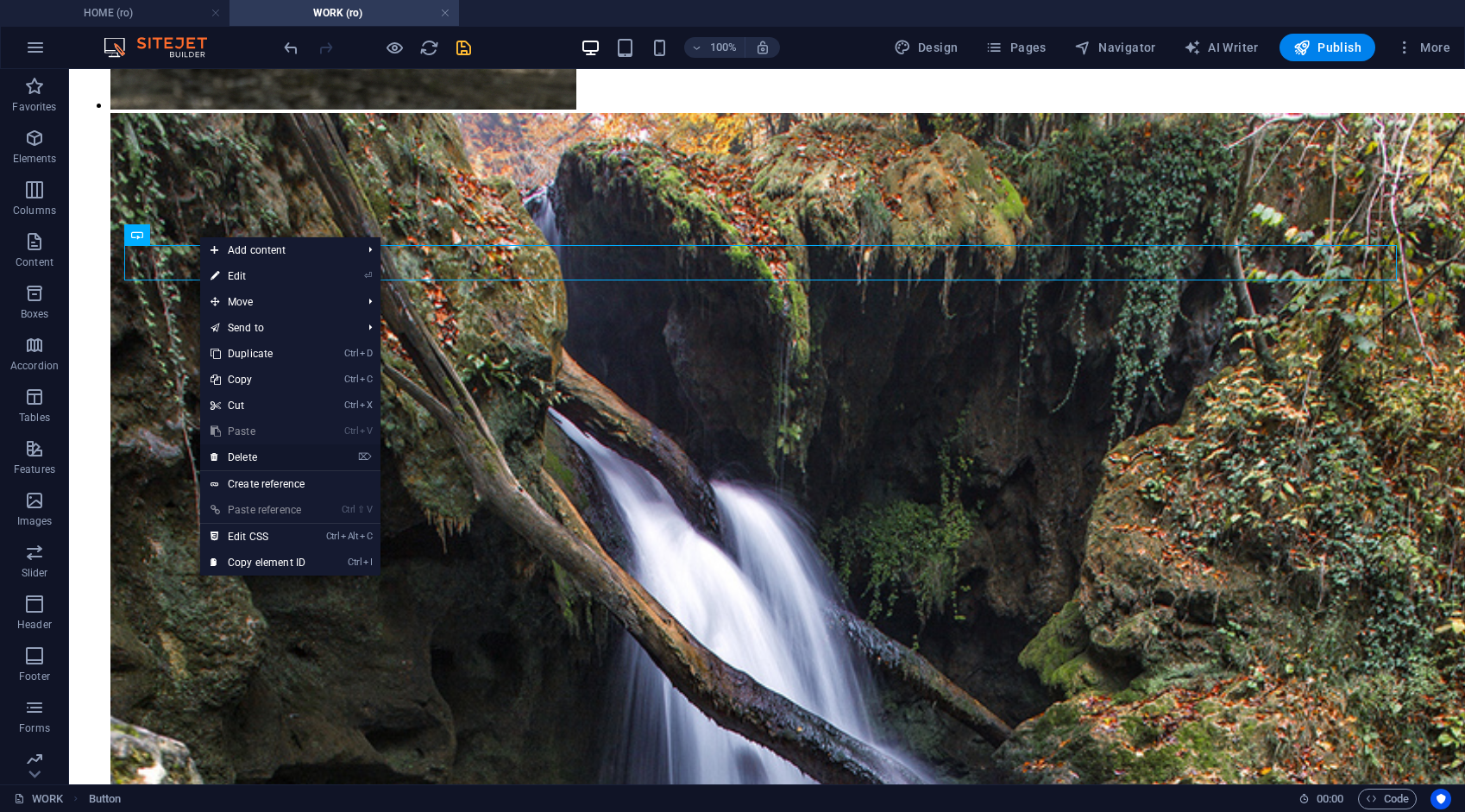
click at [247, 454] on link "⌦ Delete" at bounding box center [258, 458] width 116 height 26
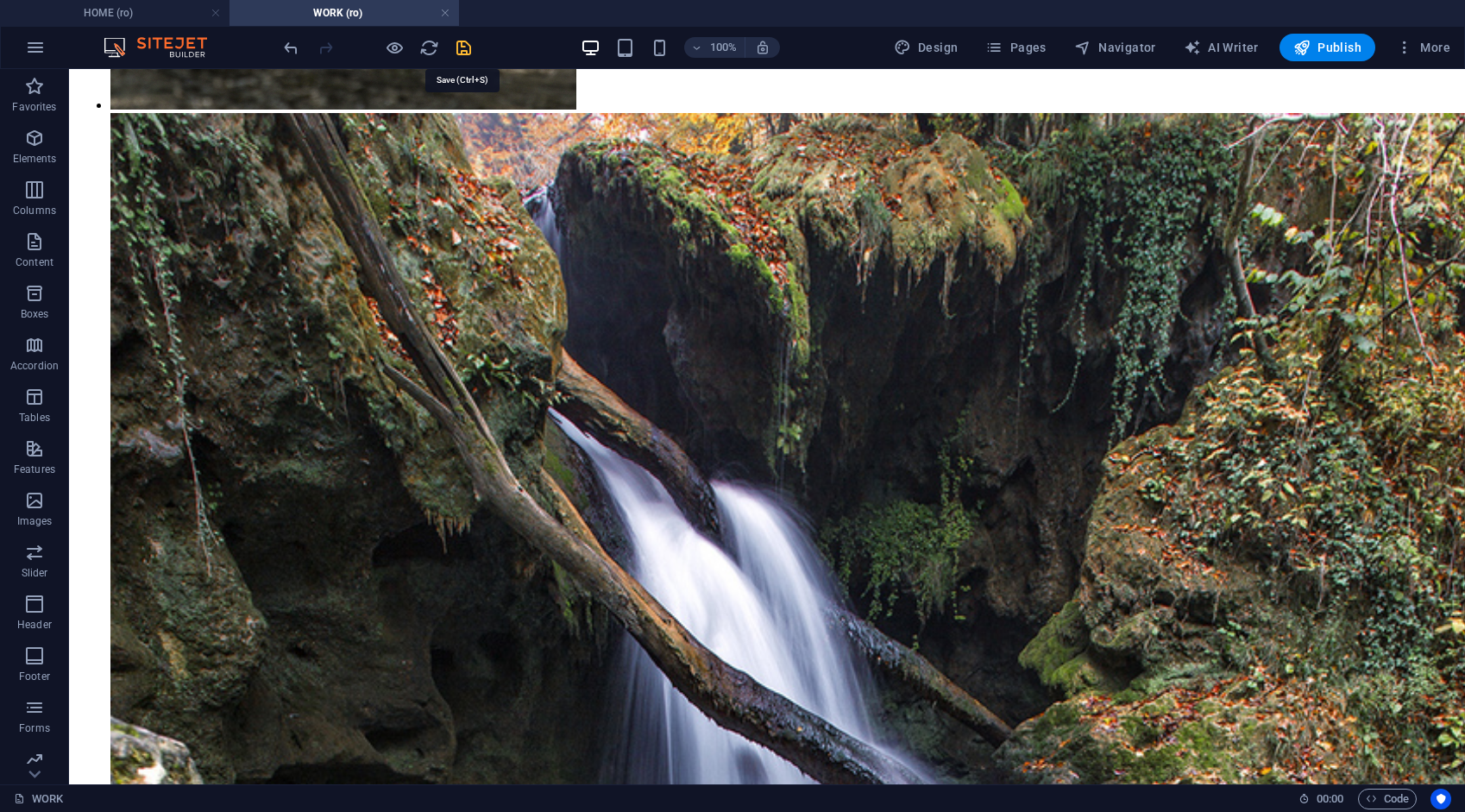
click at [464, 50] on icon "save" at bounding box center [463, 48] width 20 height 20
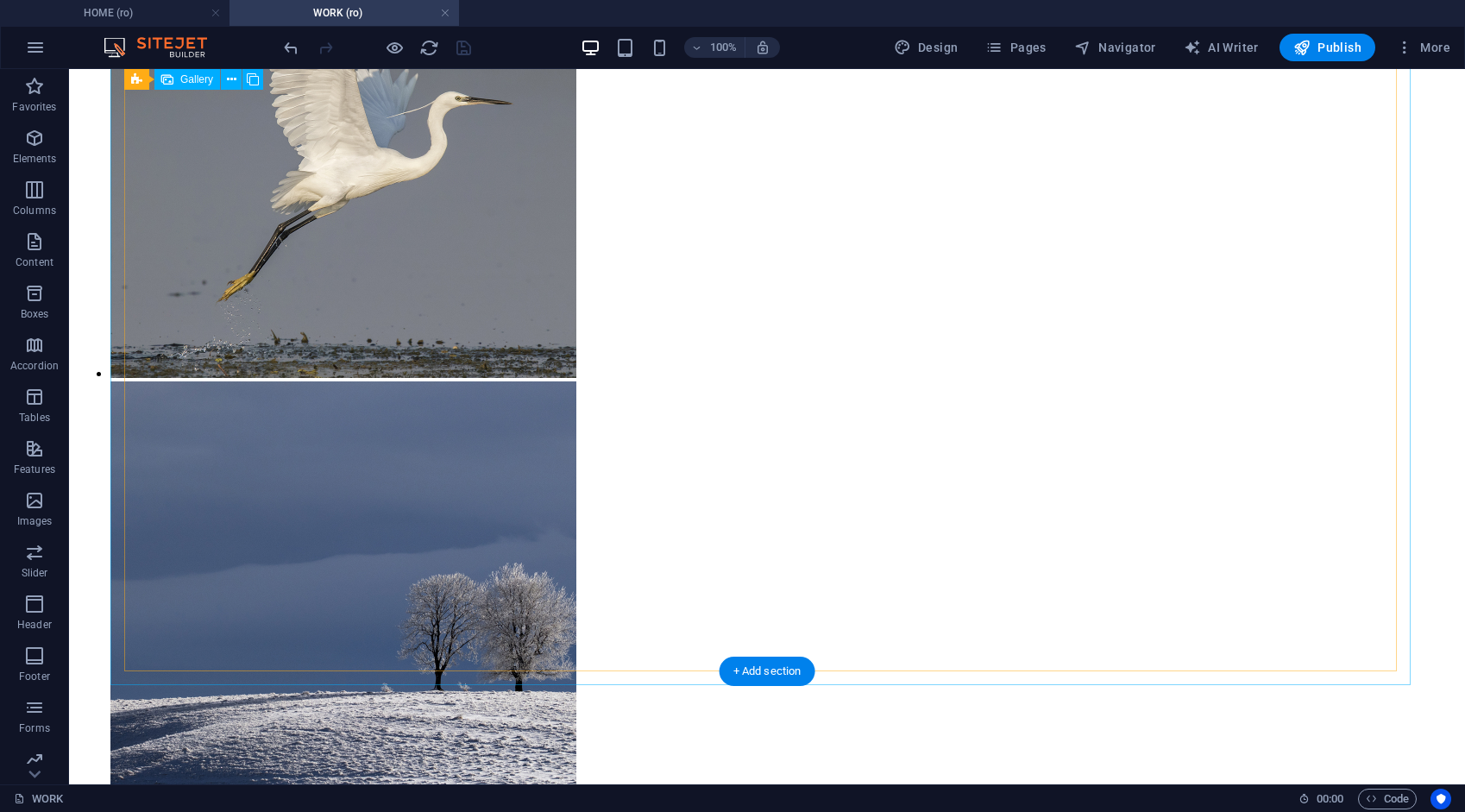
scroll to position [8434, 0]
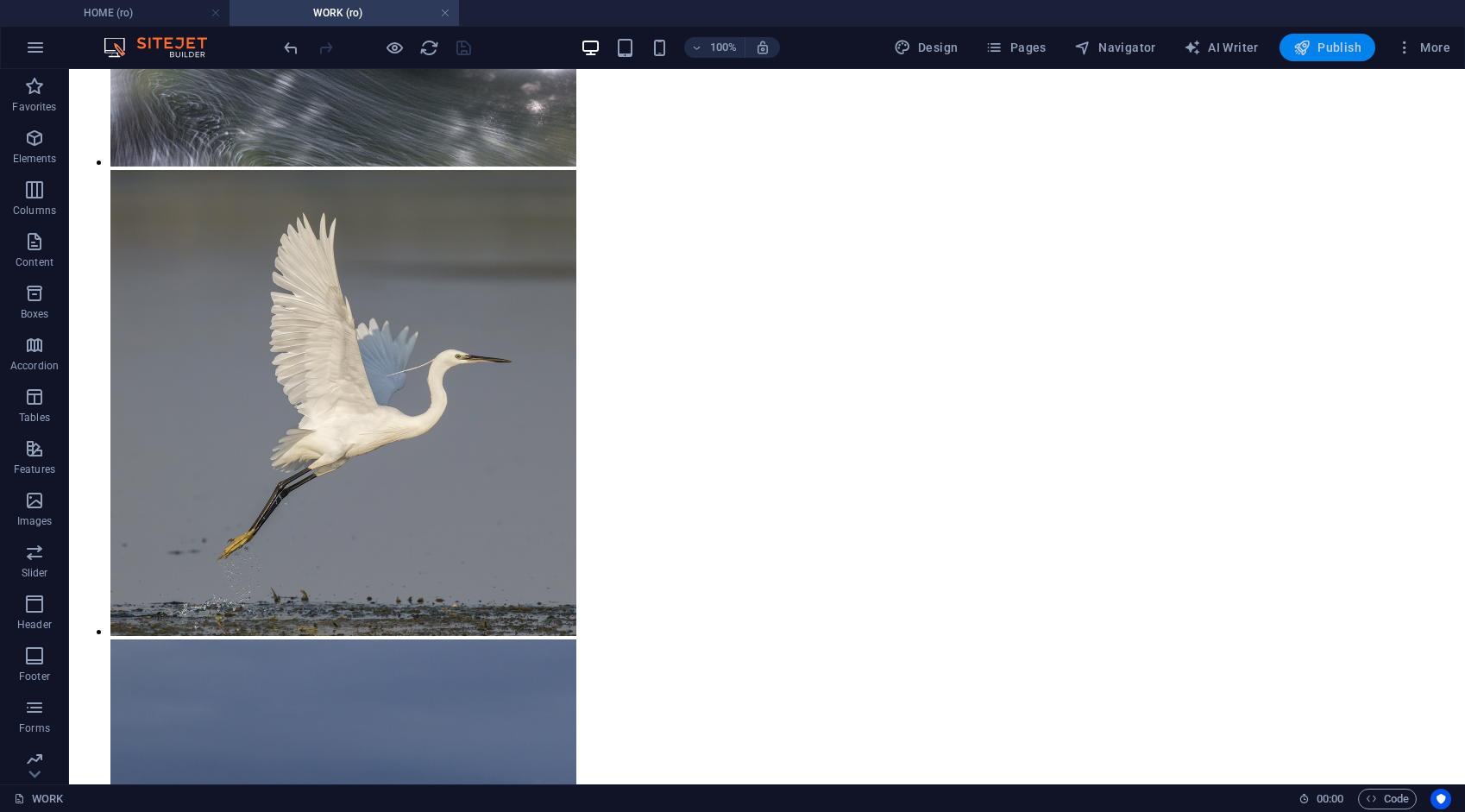
click at [1334, 50] on span "Publish" at bounding box center [1327, 48] width 68 height 17
